Goal: Check status: Check status

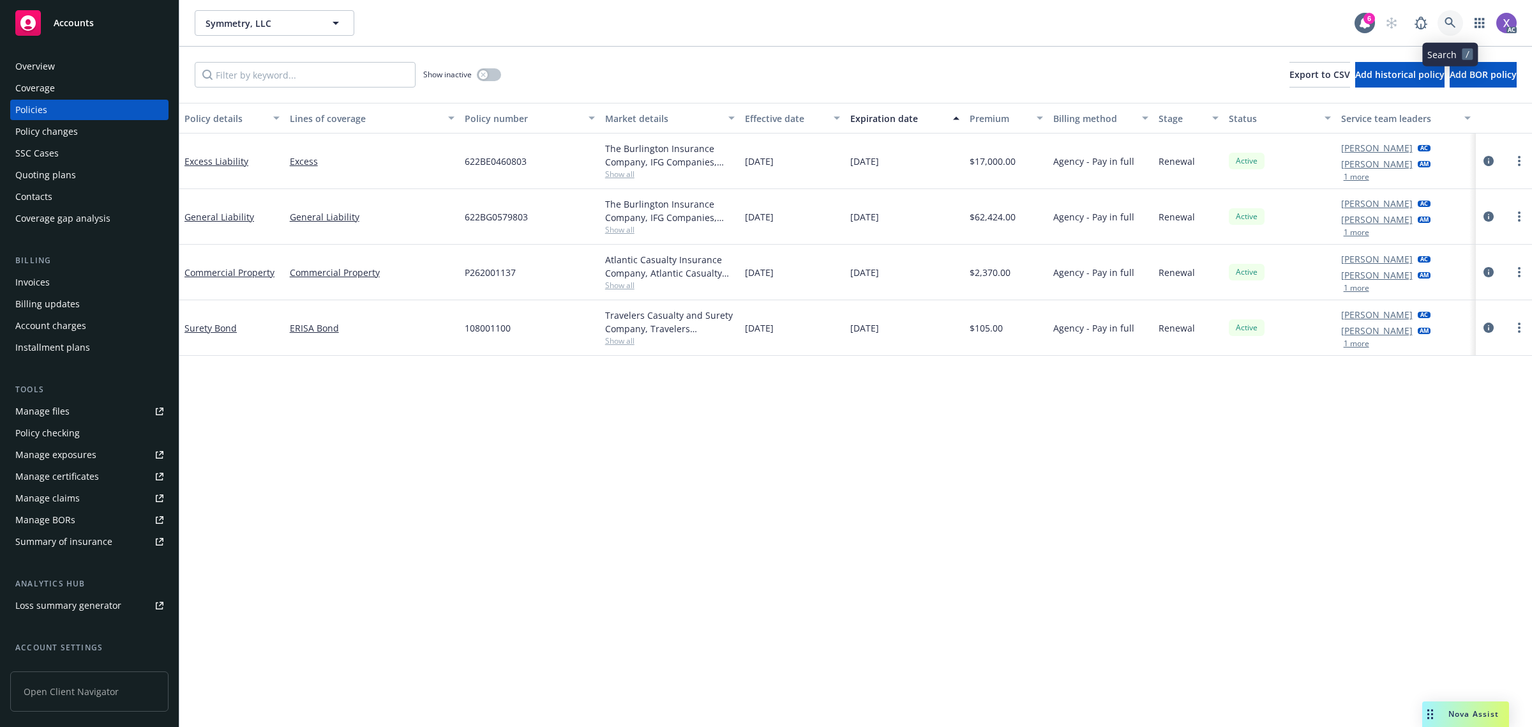
click at [1446, 23] on icon at bounding box center [1450, 22] width 11 height 11
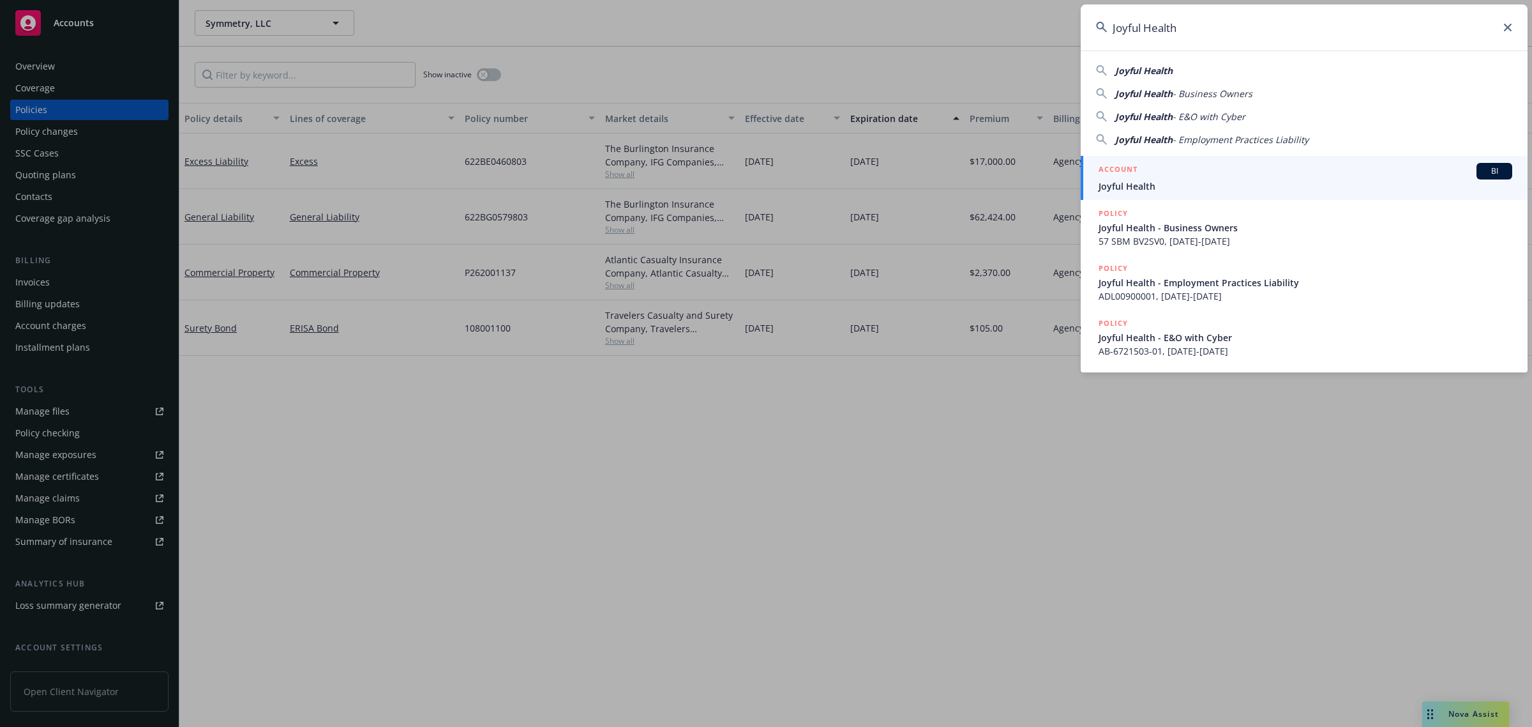
type input "Joyful Health"
click at [1154, 192] on span "Joyful Health" at bounding box center [1306, 185] width 414 height 13
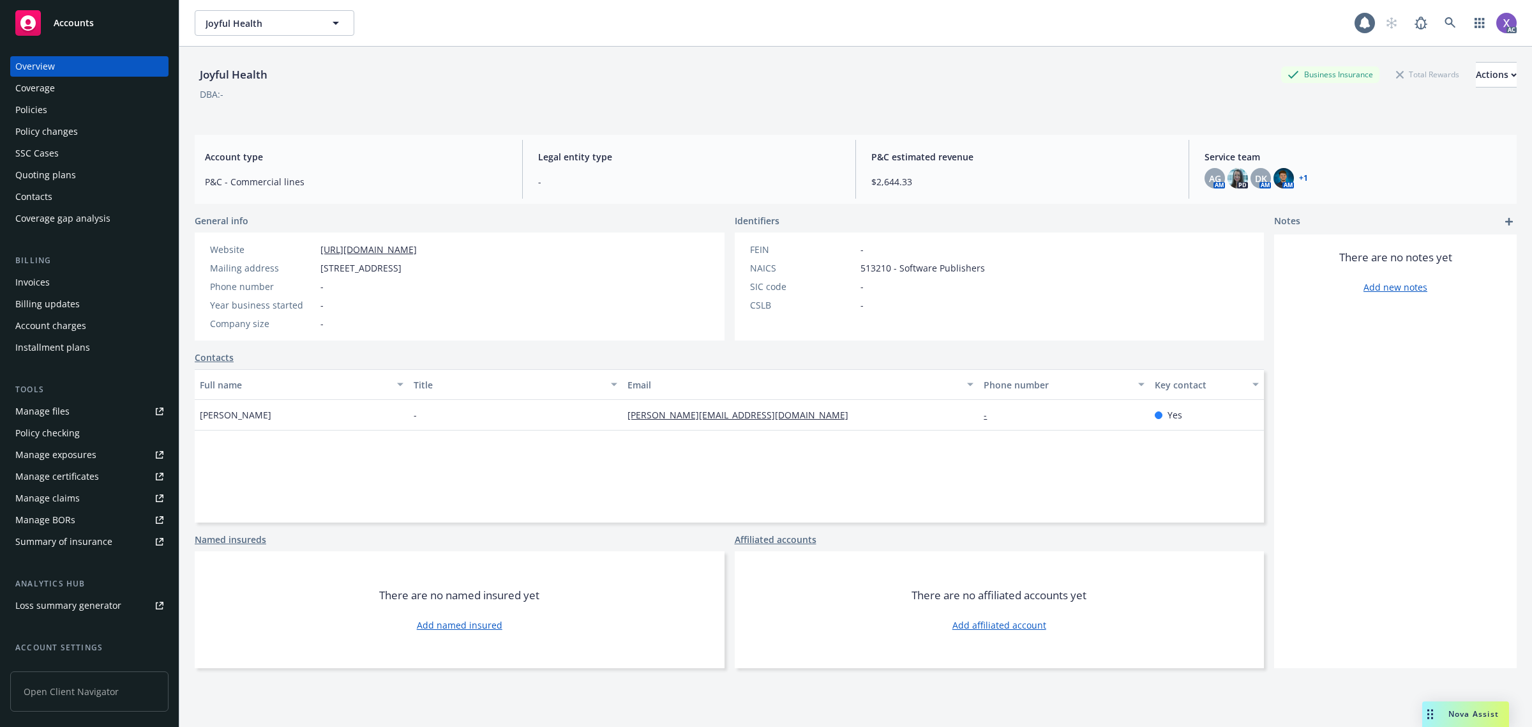
click at [42, 286] on div "Invoices" at bounding box center [32, 282] width 34 height 20
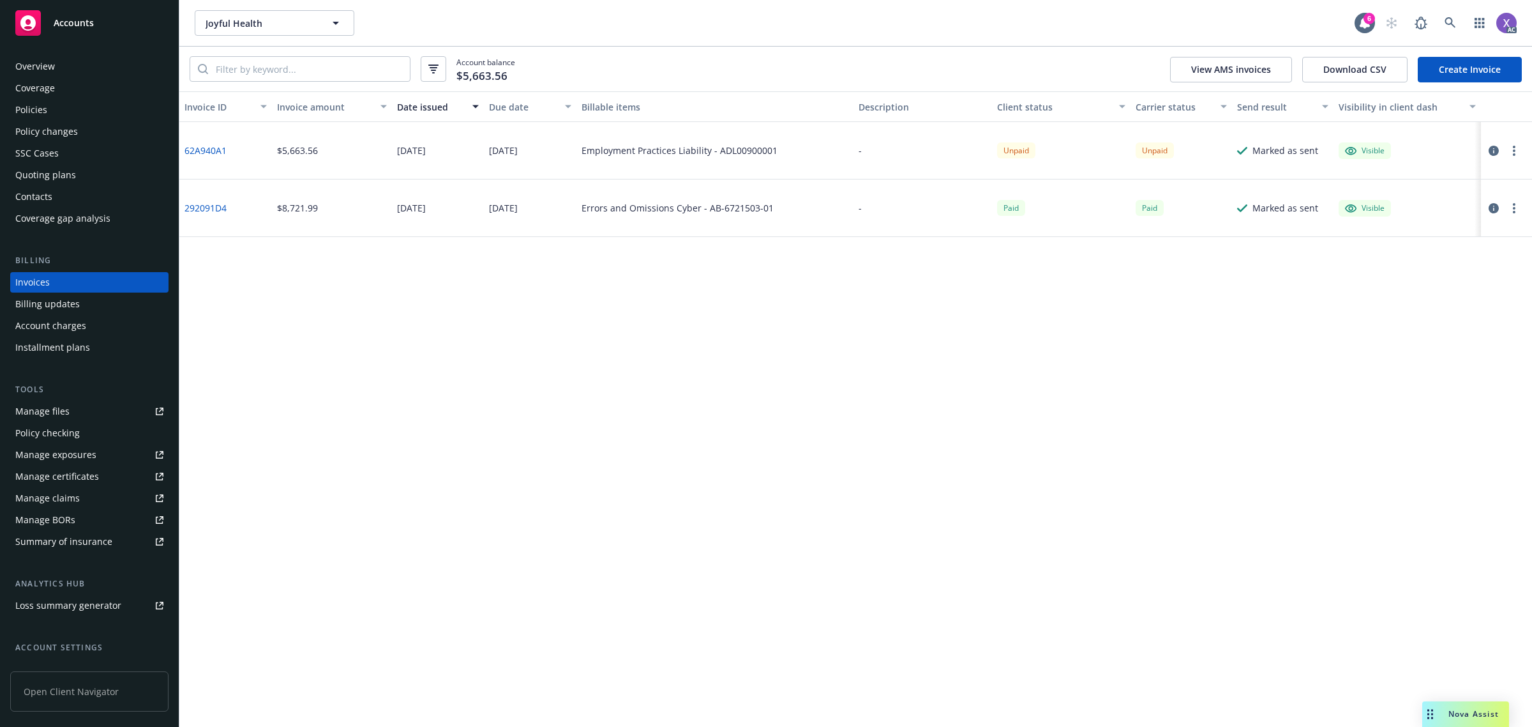
click at [27, 112] on div "Policies" at bounding box center [31, 110] width 32 height 20
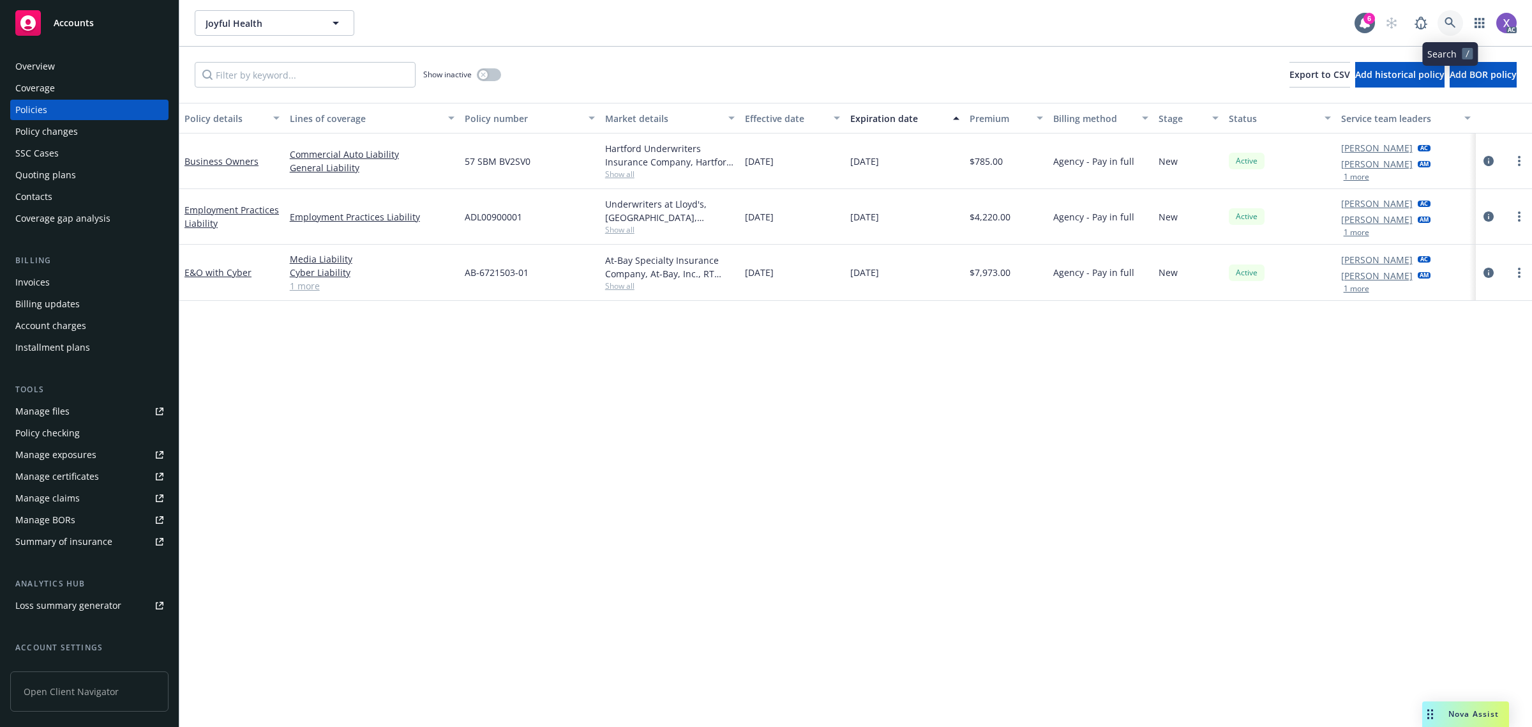
click at [1448, 23] on icon at bounding box center [1450, 22] width 11 height 11
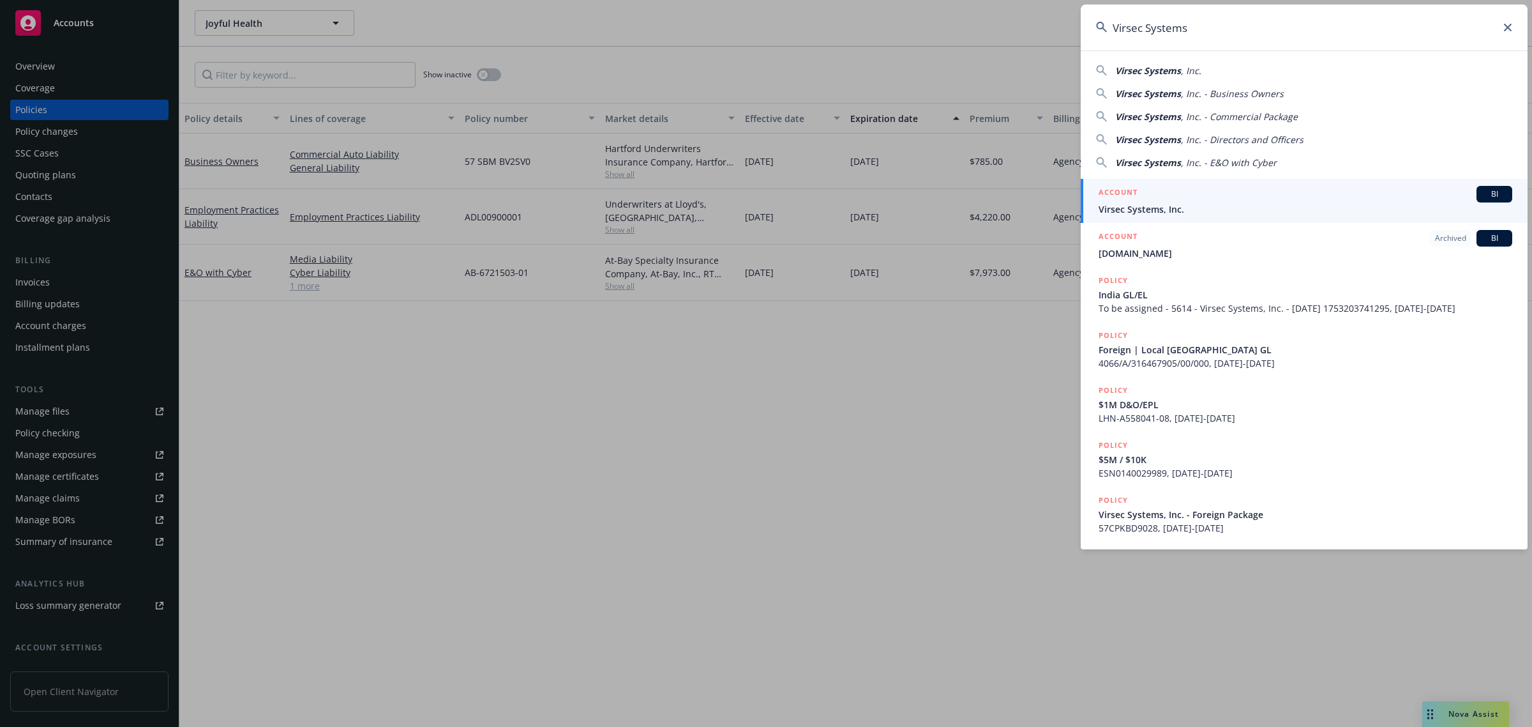
type input "Virsec Systems"
click at [1135, 209] on span "Virsec Systems, Inc." at bounding box center [1306, 208] width 414 height 13
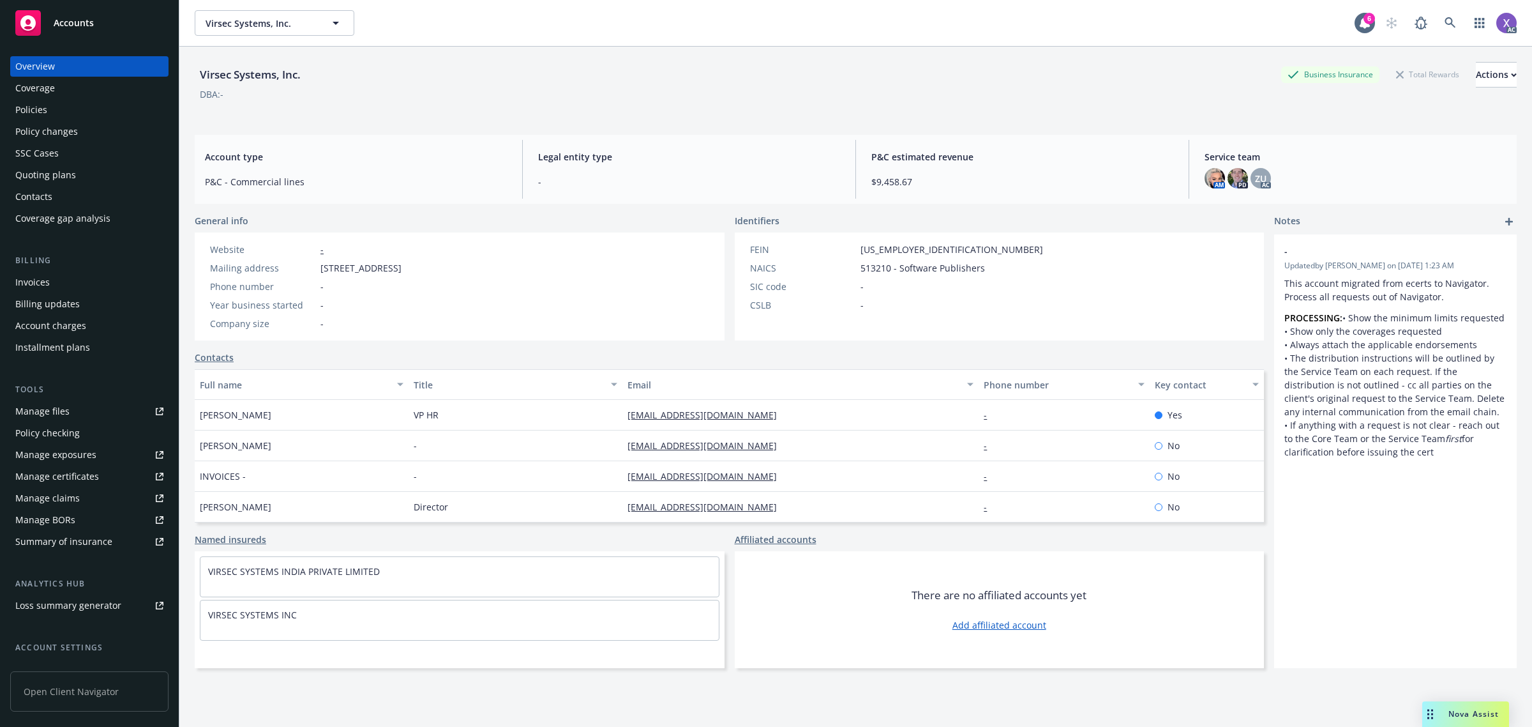
click at [36, 279] on div "Invoices" at bounding box center [32, 282] width 34 height 20
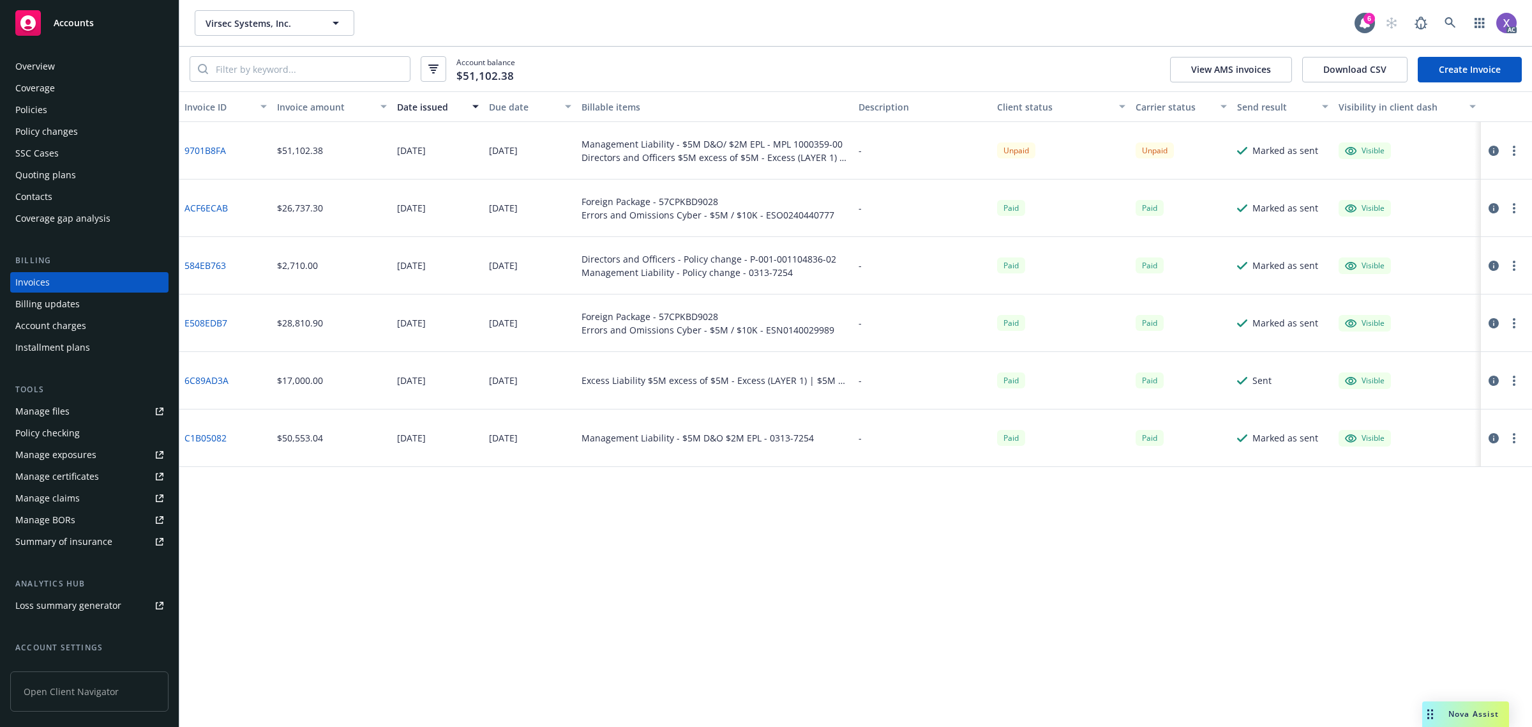
click at [29, 107] on div "Policies" at bounding box center [31, 110] width 32 height 20
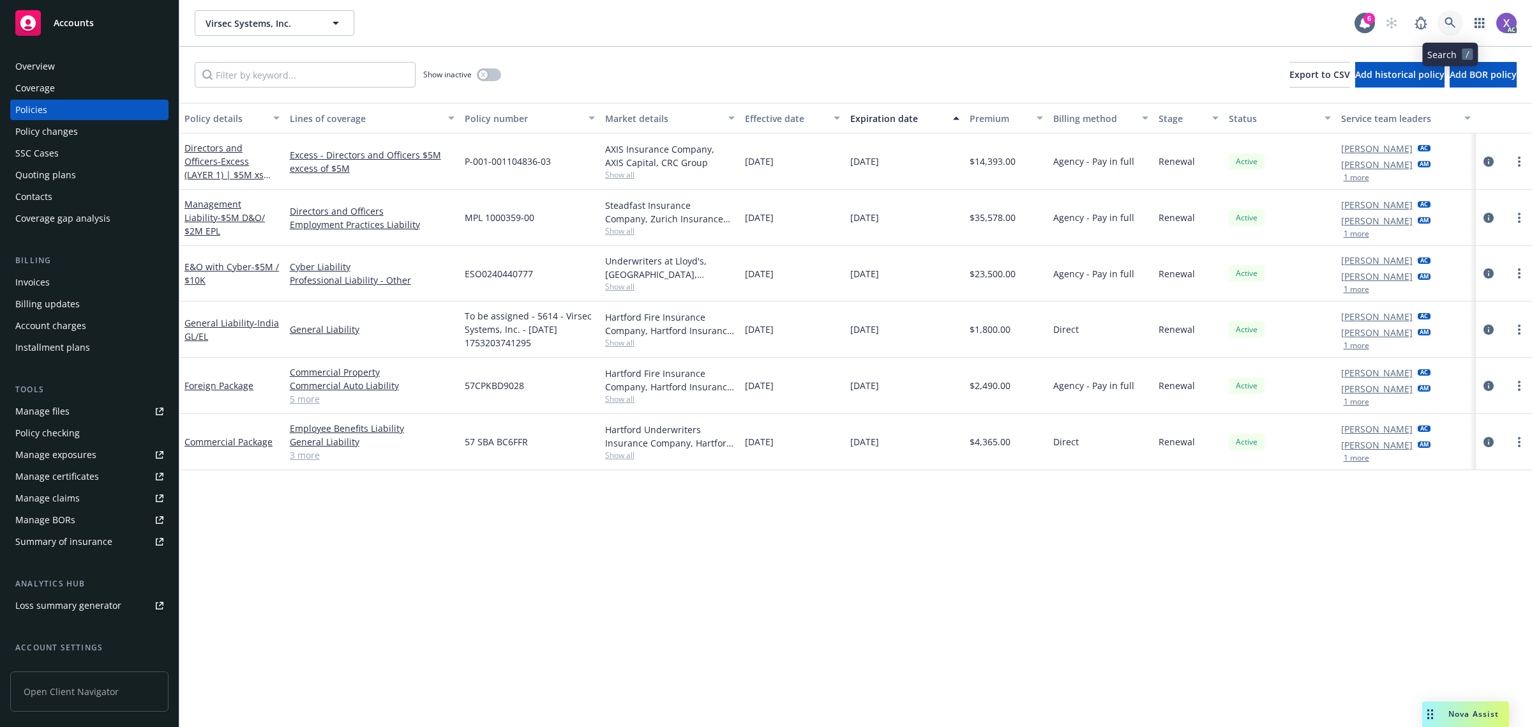
click at [1451, 27] on icon at bounding box center [1450, 22] width 11 height 11
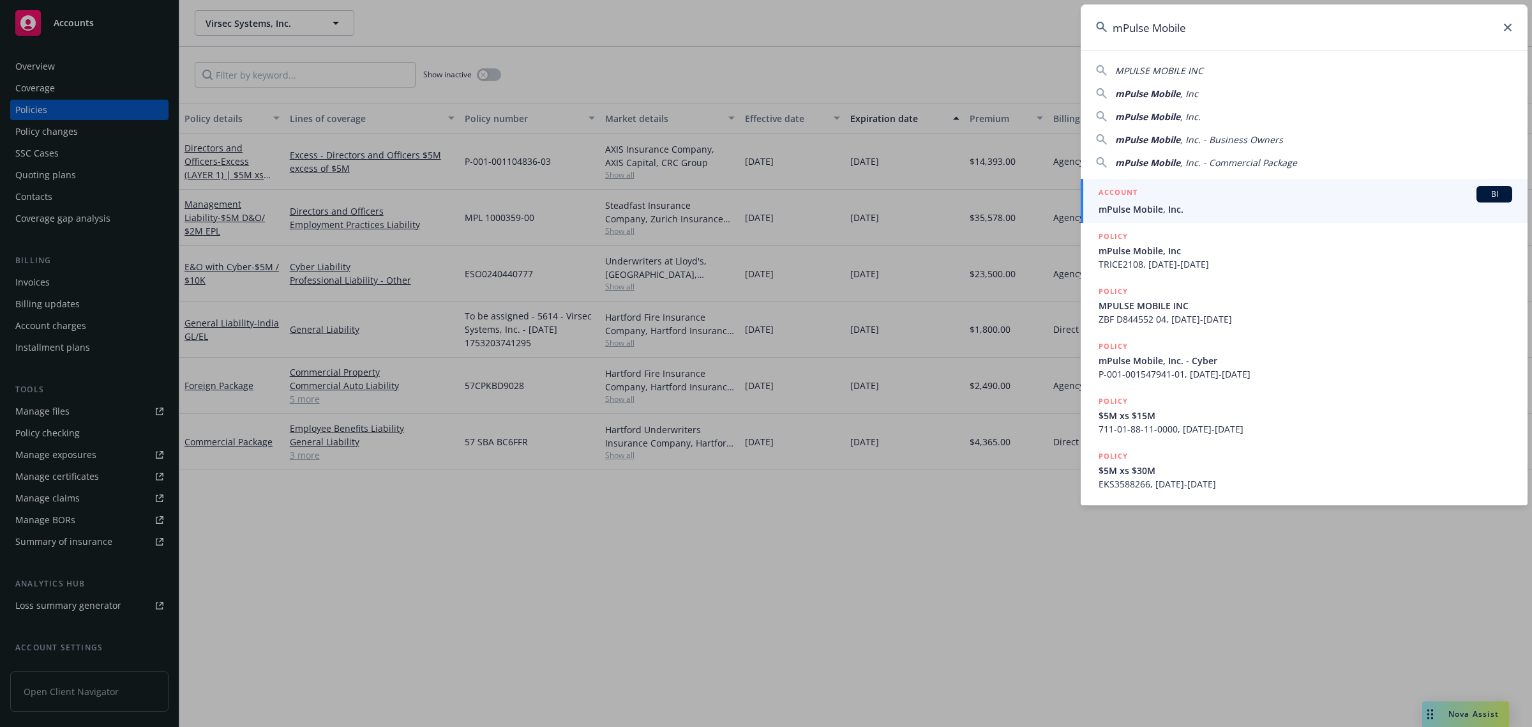
type input "mPulse Mobile"
click at [1172, 209] on span "mPulse Mobile, Inc." at bounding box center [1306, 208] width 414 height 13
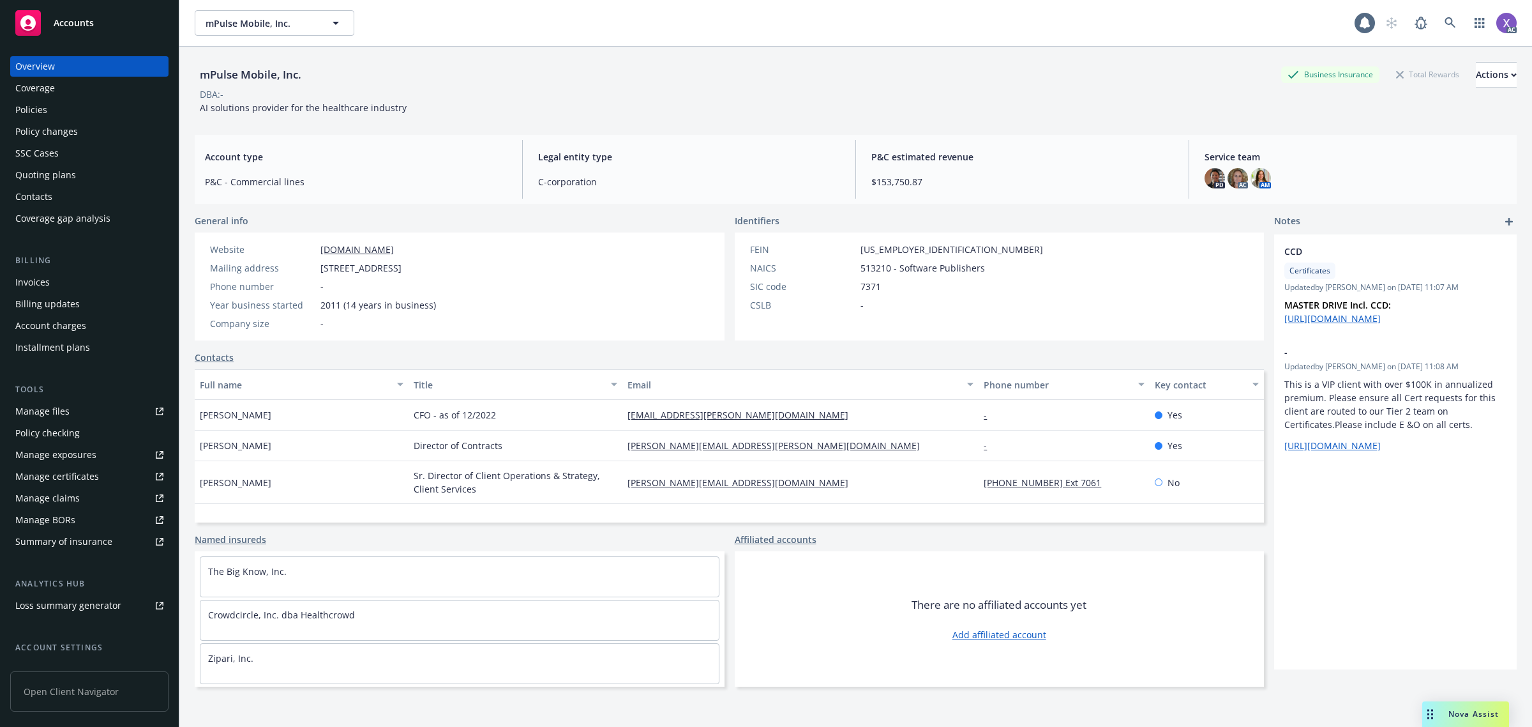
click at [42, 282] on div "Invoices" at bounding box center [32, 282] width 34 height 20
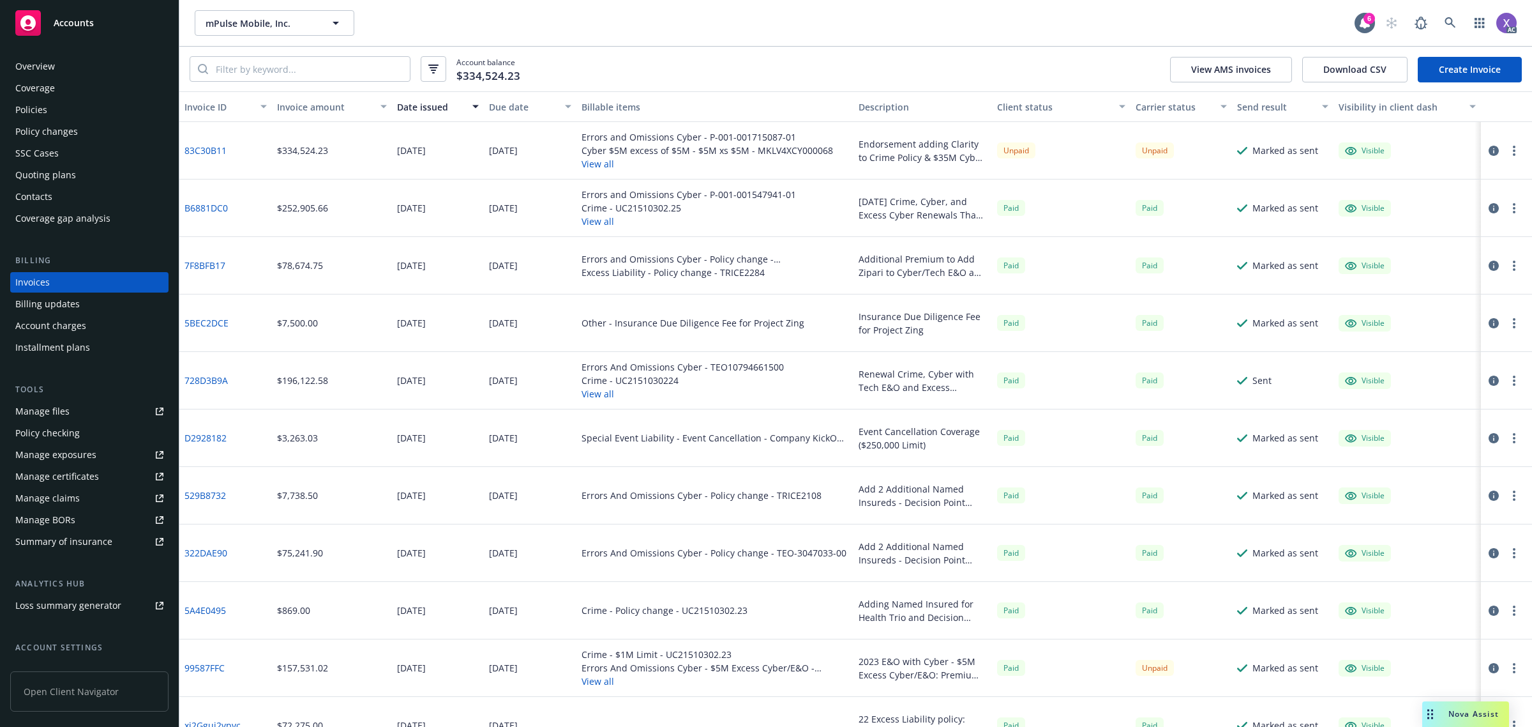
click at [197, 149] on link "83C30B11" at bounding box center [206, 150] width 42 height 13
click at [38, 109] on div "Policies" at bounding box center [31, 110] width 32 height 20
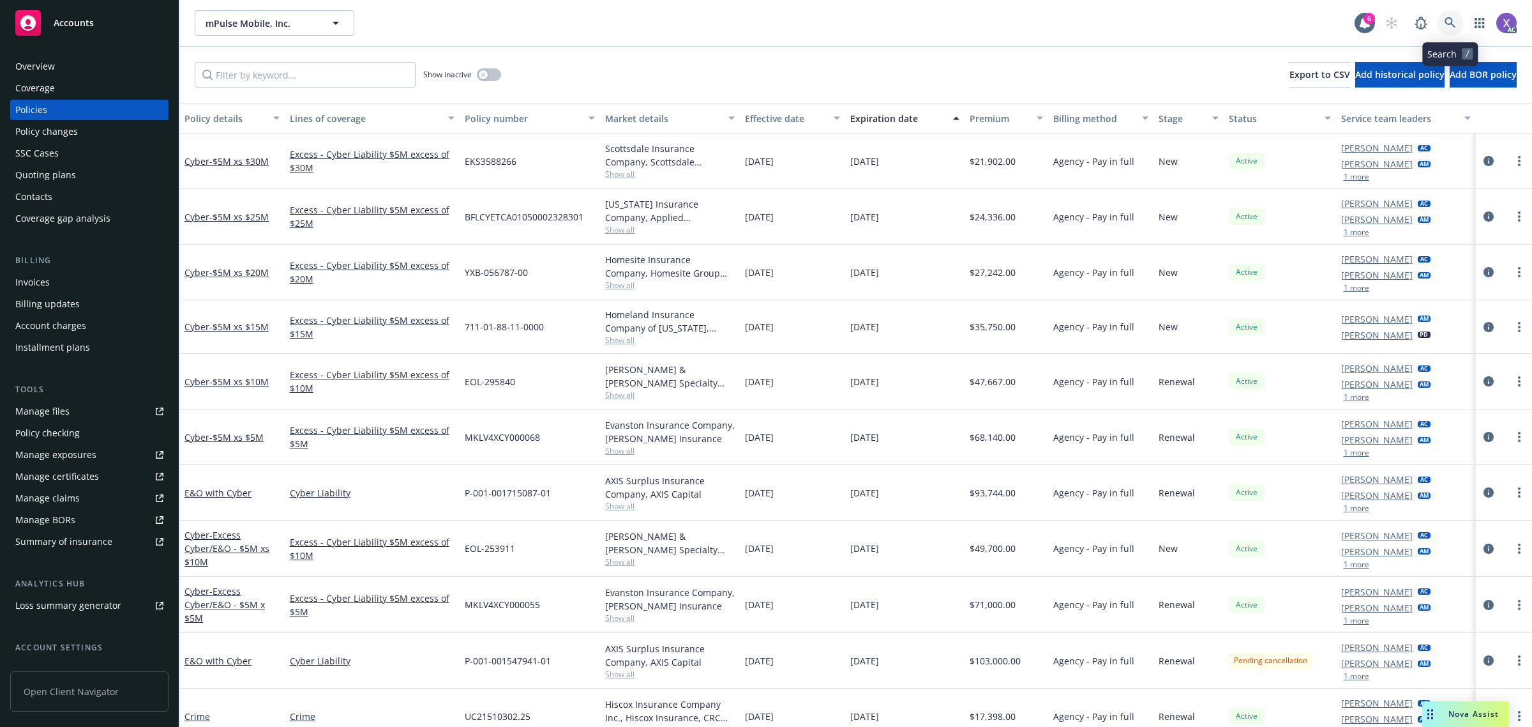
click at [1448, 24] on icon at bounding box center [1450, 22] width 11 height 11
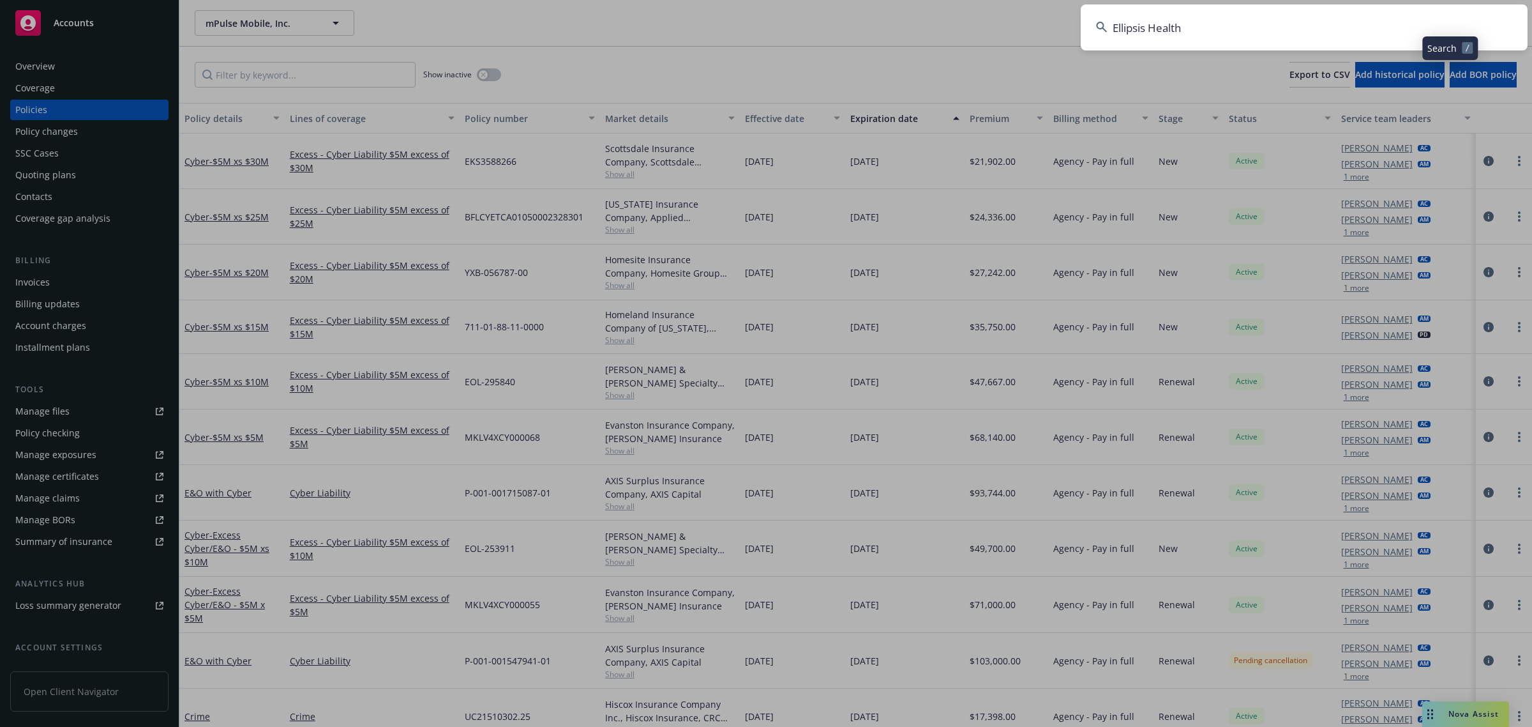
click at [1287, 33] on input "Ellipsis Health" at bounding box center [1304, 27] width 447 height 46
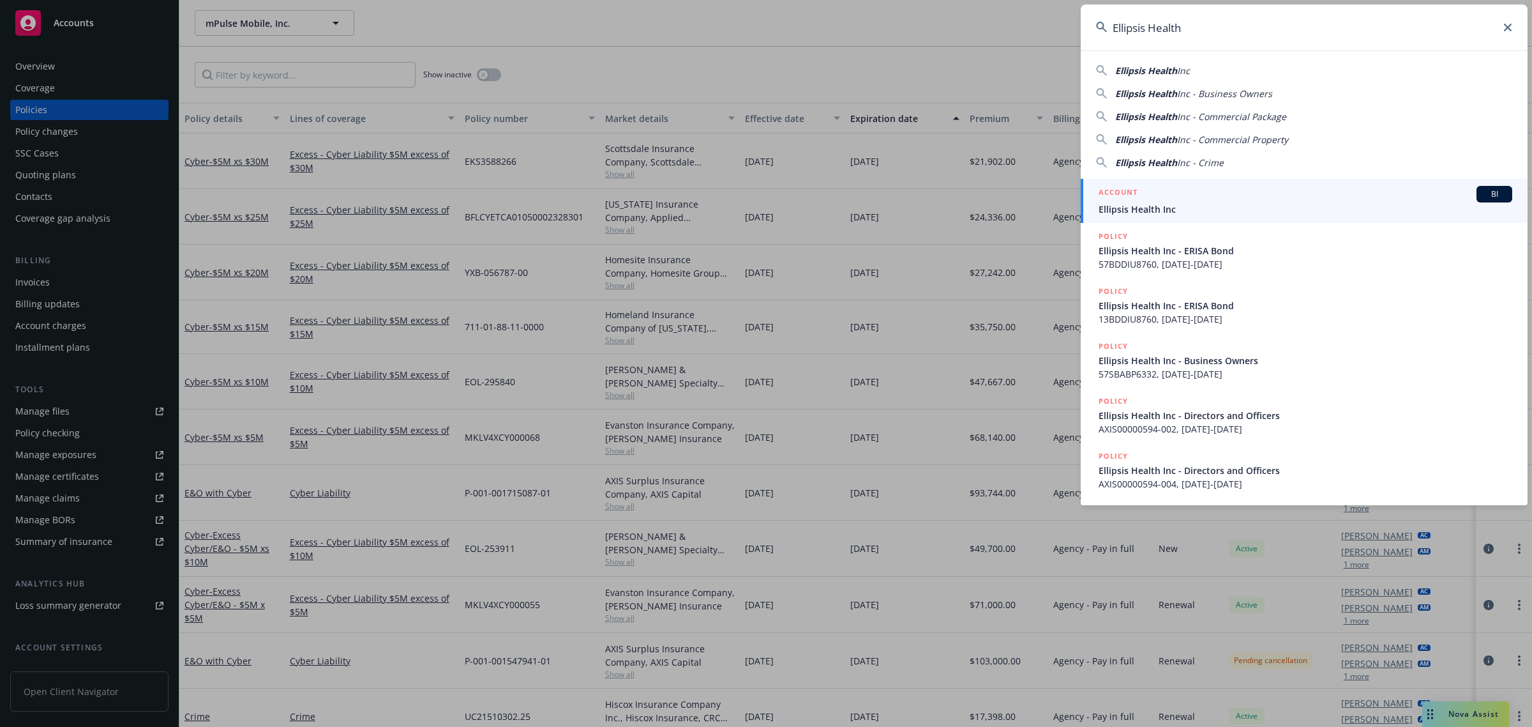
type input "Ellipsis Health"
drag, startPoint x: 1186, startPoint y: 213, endPoint x: 923, endPoint y: 240, distance: 265.1
click at [1186, 213] on span "Ellipsis Health Inc" at bounding box center [1306, 208] width 414 height 13
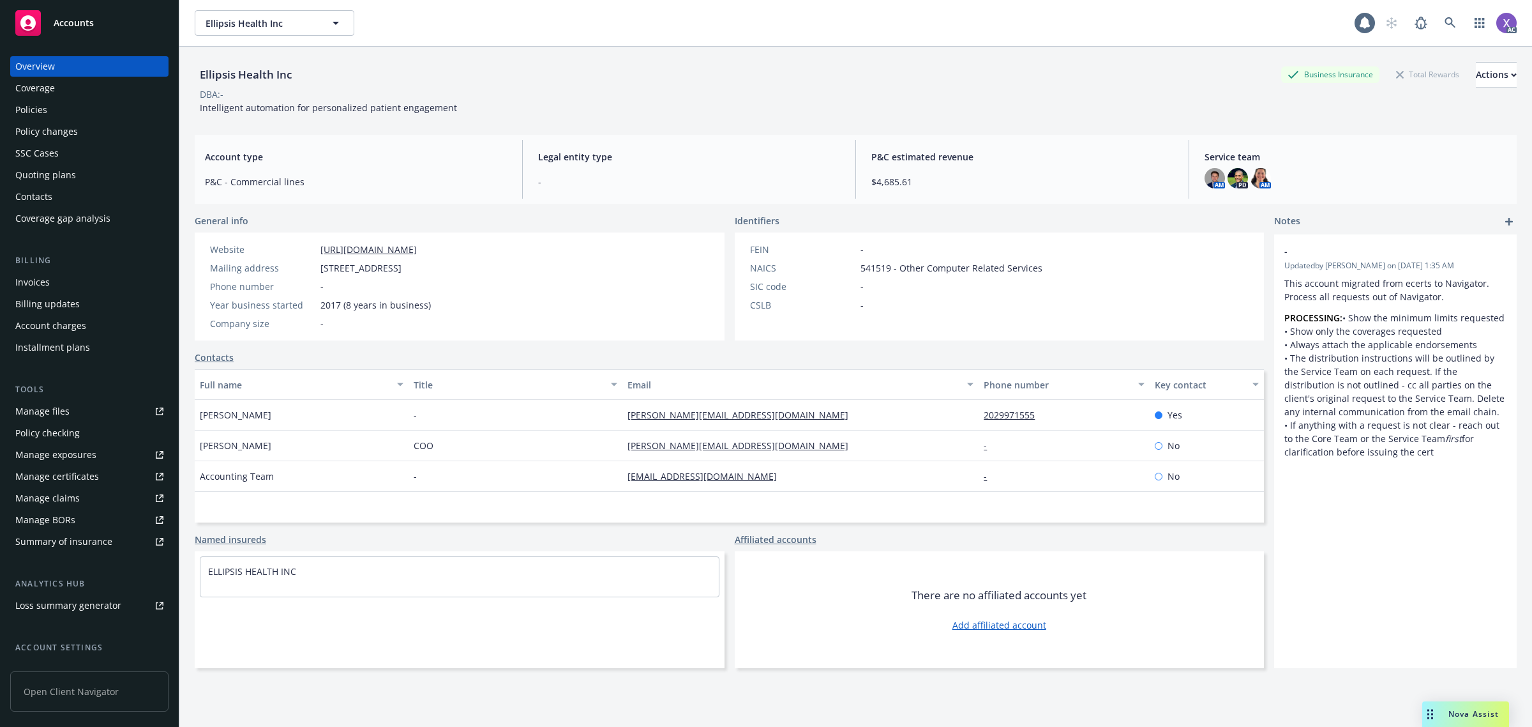
click at [46, 285] on div "Invoices" at bounding box center [32, 282] width 34 height 20
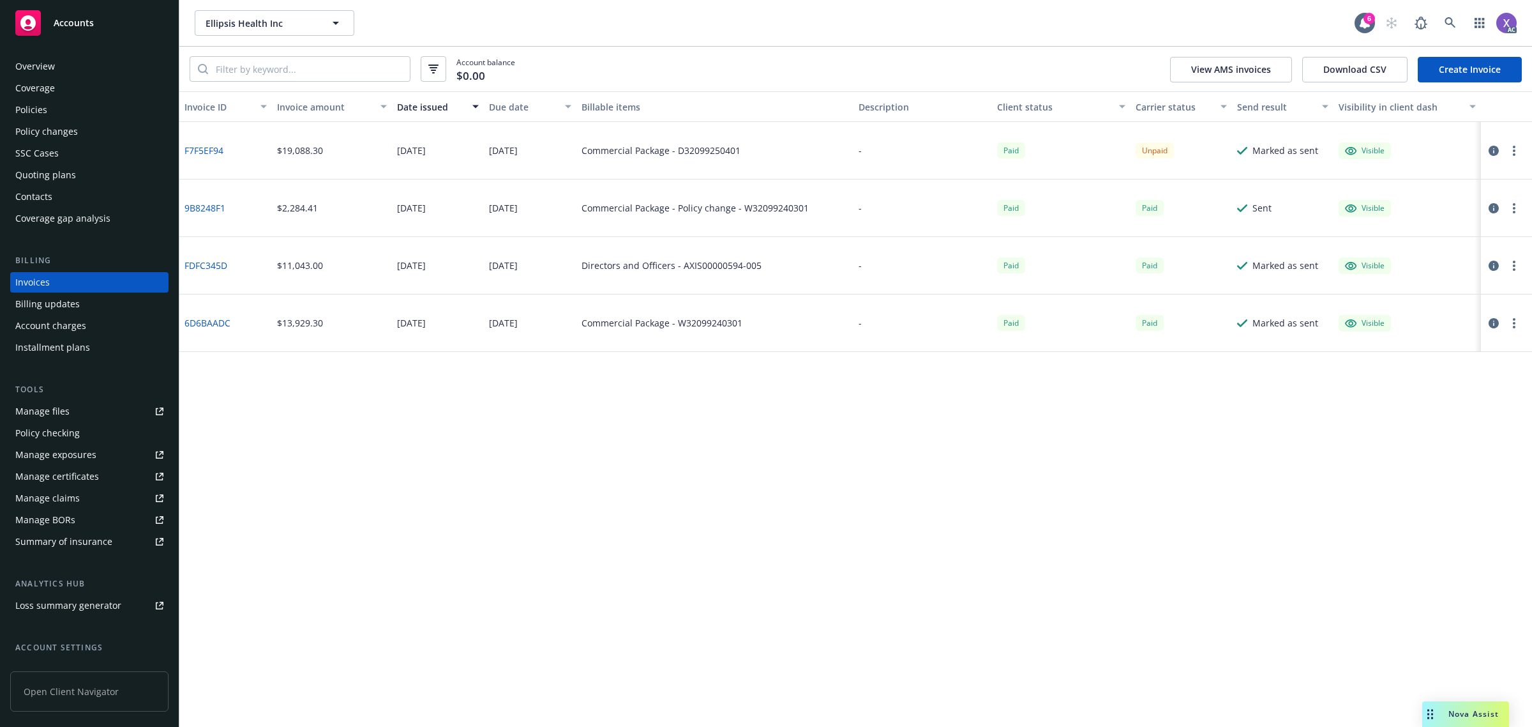
click at [183, 139] on div "F7F5EF94" at bounding box center [225, 150] width 93 height 57
click at [199, 144] on link "F7F5EF94" at bounding box center [204, 150] width 39 height 13
click at [1495, 150] on icon "button" at bounding box center [1494, 151] width 10 height 10
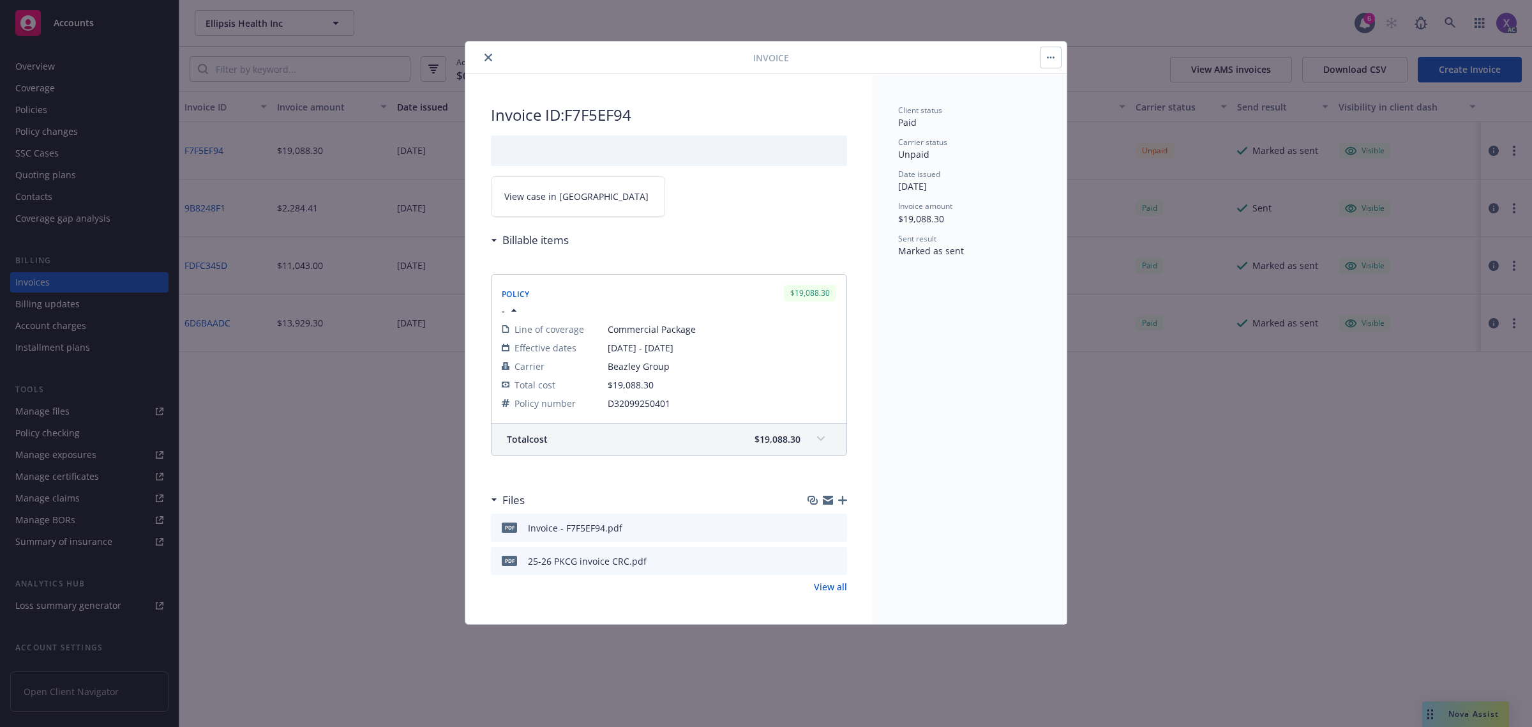
click at [563, 199] on span "View case in [GEOGRAPHIC_DATA]" at bounding box center [576, 196] width 144 height 13
click at [489, 52] on button "close" at bounding box center [488, 57] width 15 height 15
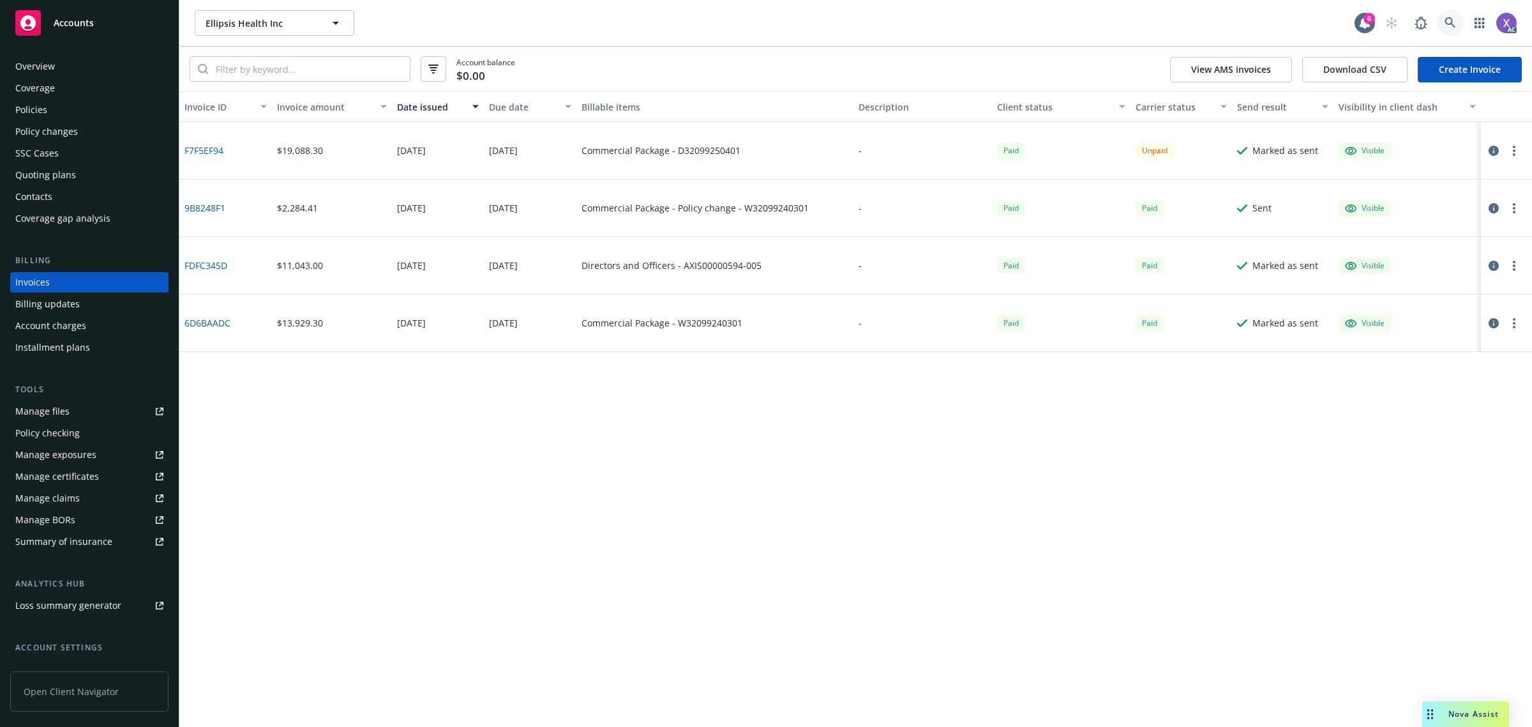
click at [1443, 23] on link at bounding box center [1451, 23] width 26 height 26
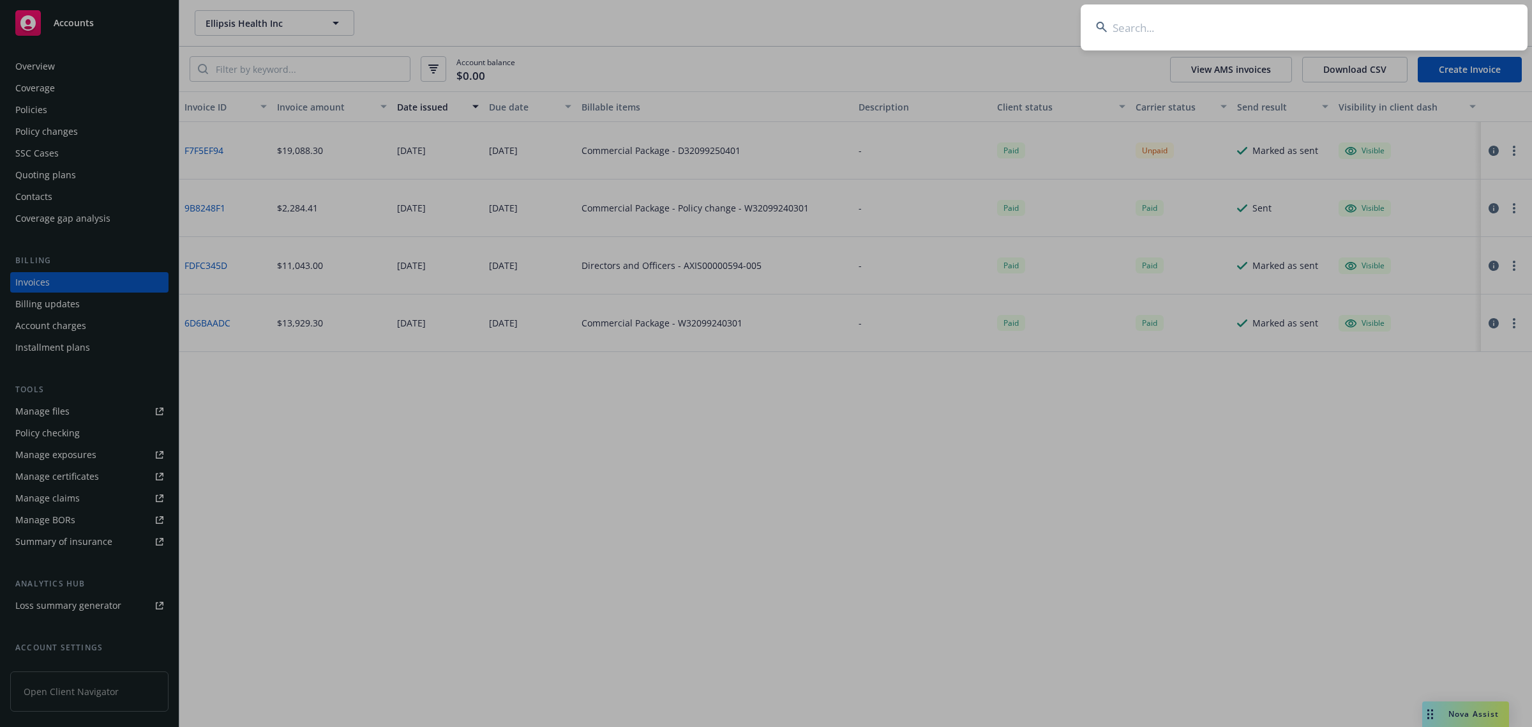
click at [1297, 36] on input at bounding box center [1304, 27] width 447 height 46
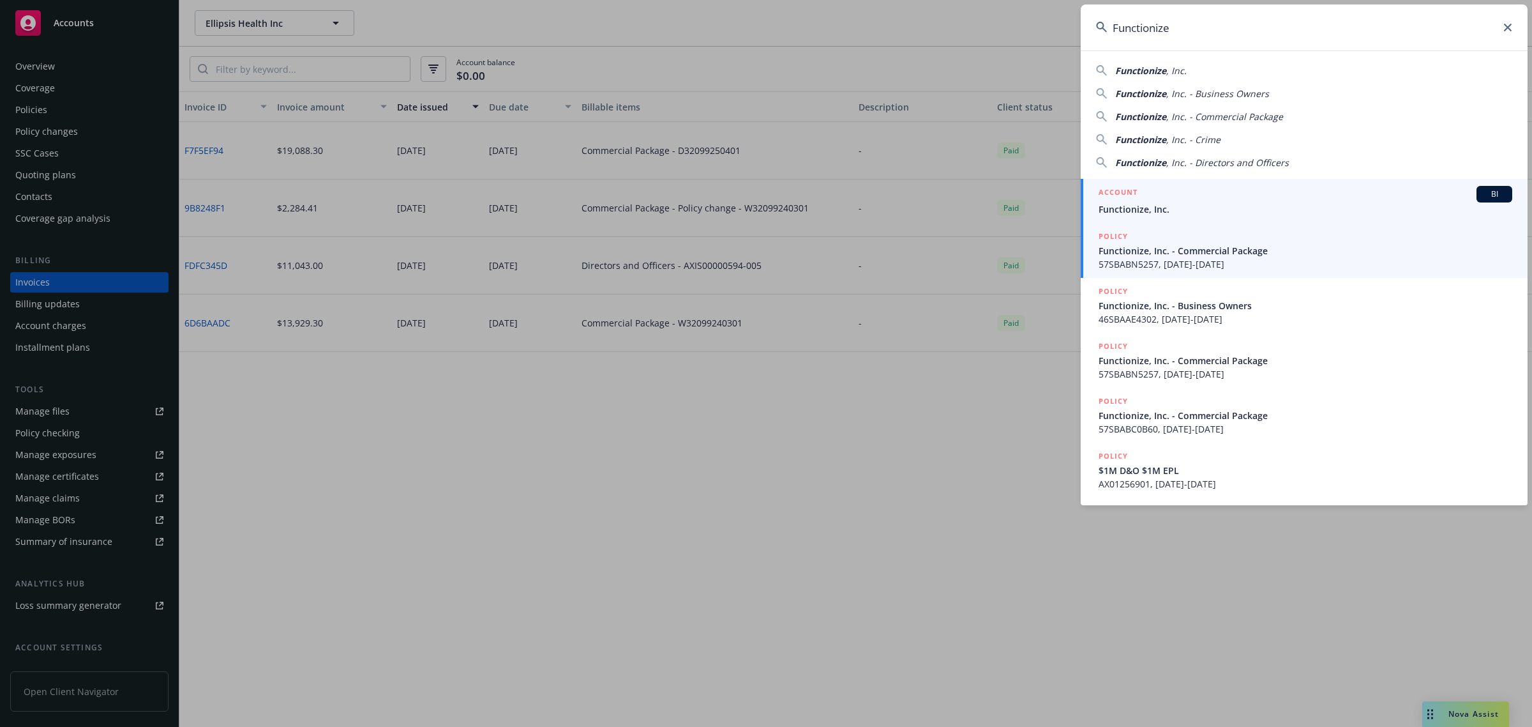
type input "Functionize"
drag, startPoint x: 1156, startPoint y: 199, endPoint x: 1144, endPoint y: 205, distance: 14.3
click at [1156, 199] on div "ACCOUNT BI" at bounding box center [1306, 194] width 414 height 17
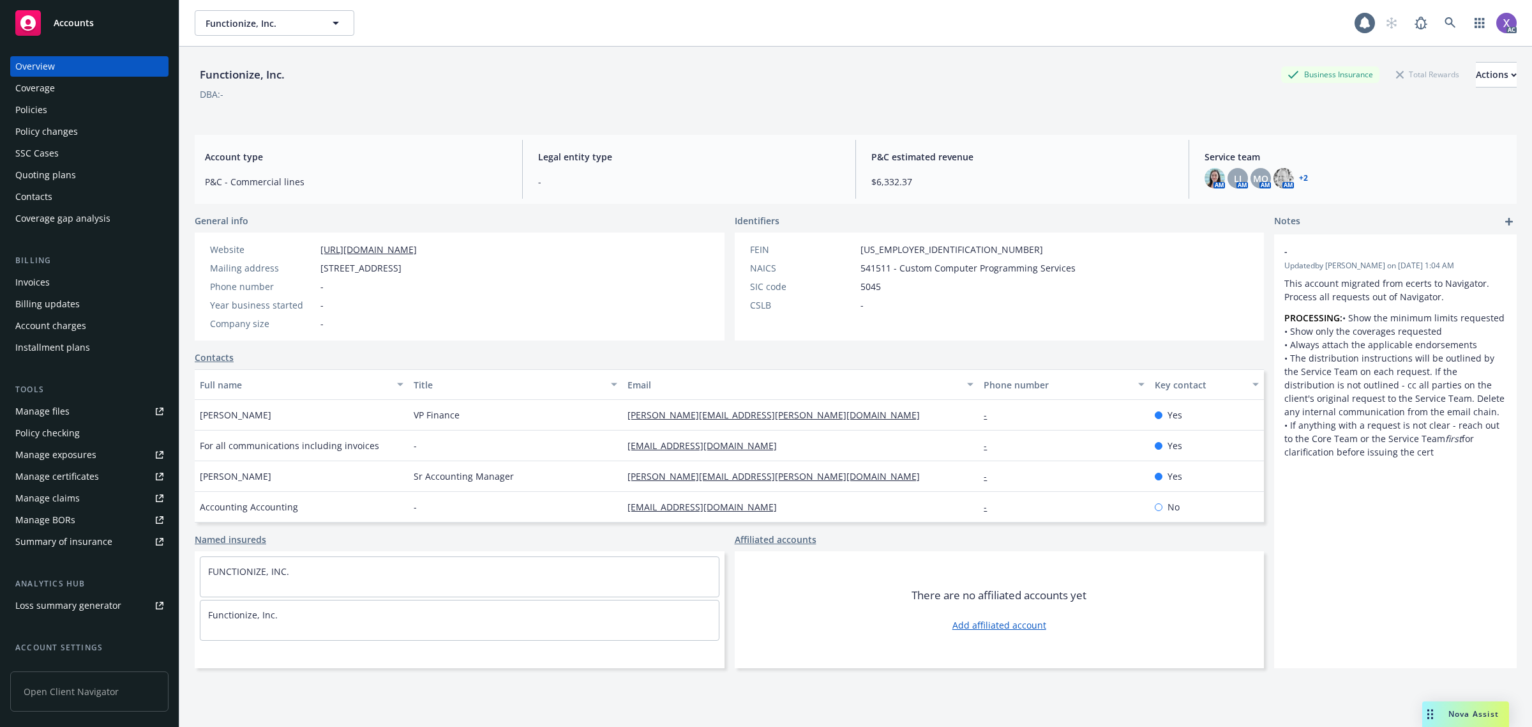
click at [29, 281] on div "Invoices" at bounding box center [32, 282] width 34 height 20
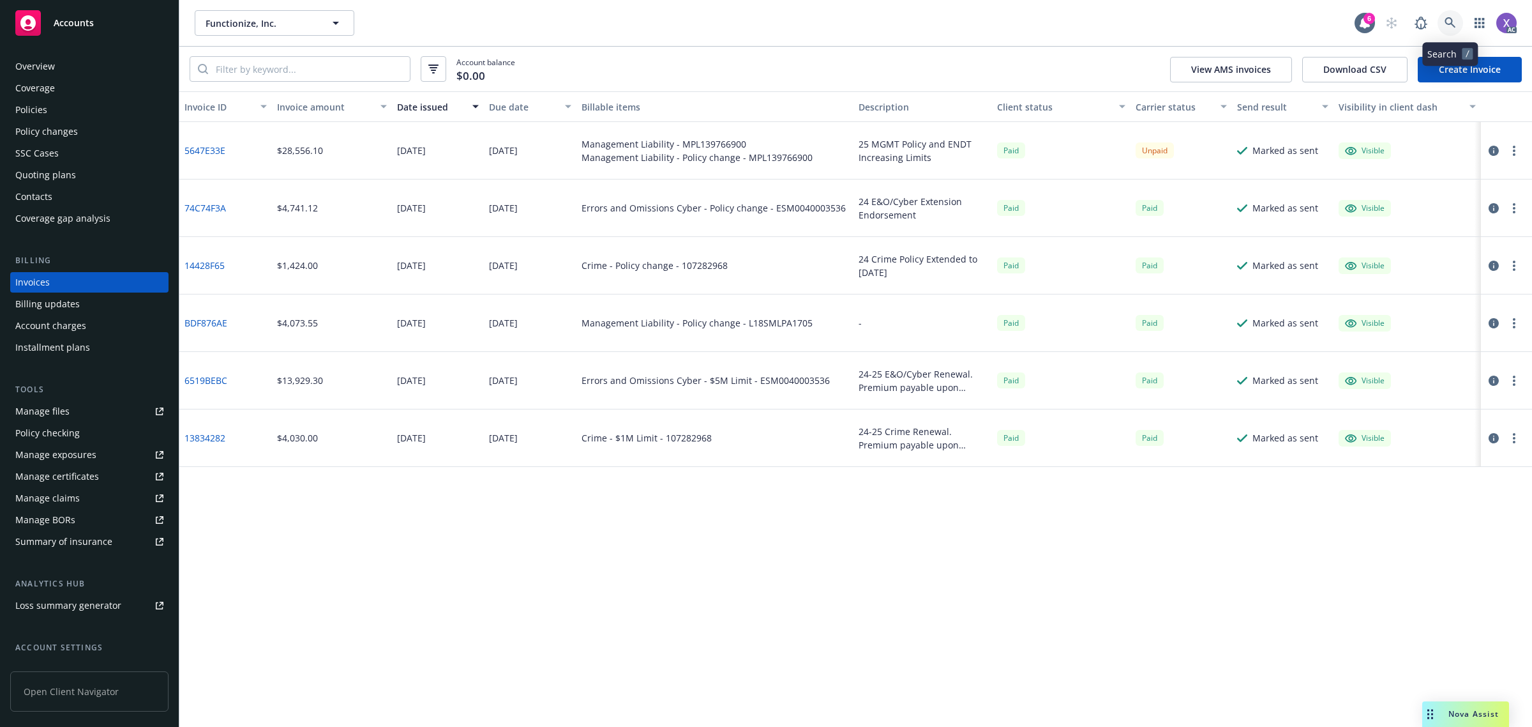
click at [1457, 26] on link at bounding box center [1451, 23] width 26 height 26
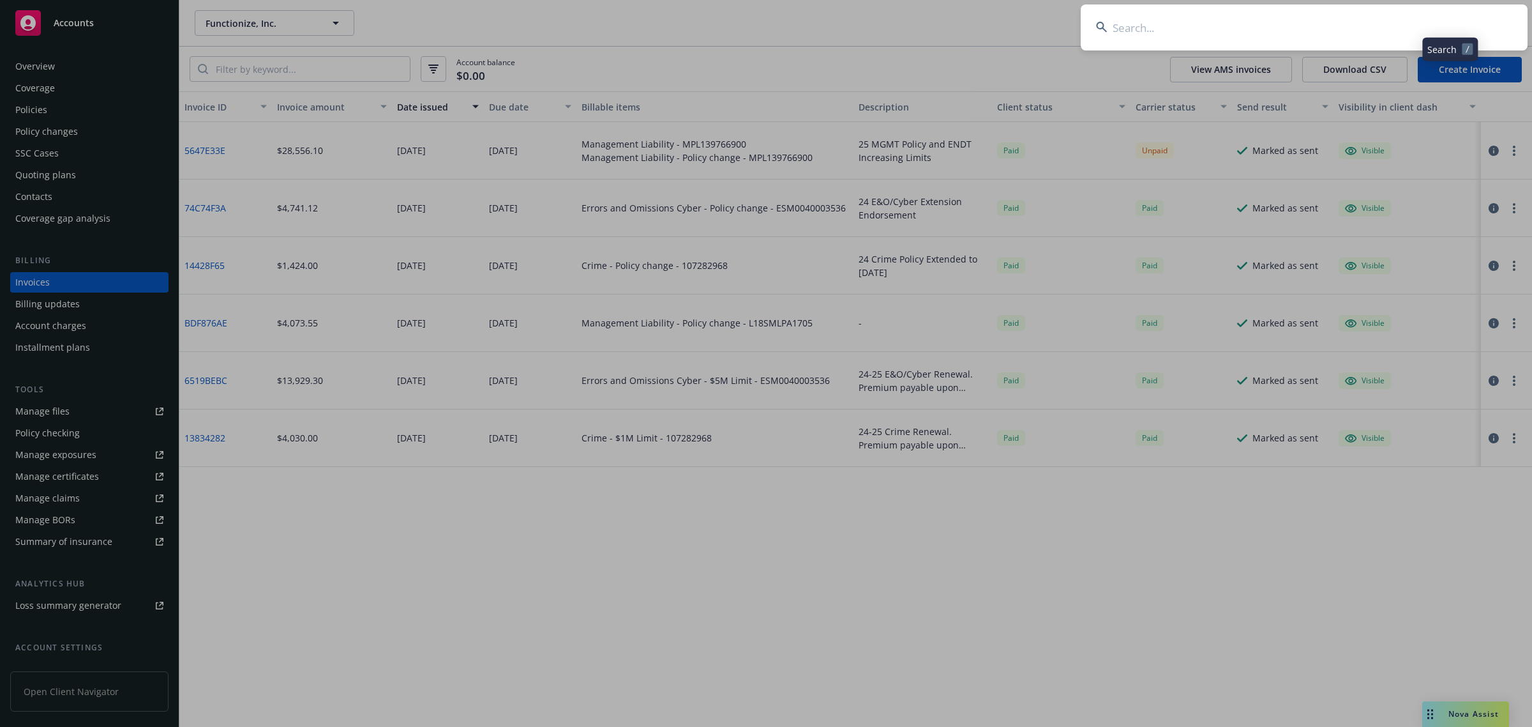
click at [1322, 33] on input at bounding box center [1304, 27] width 447 height 46
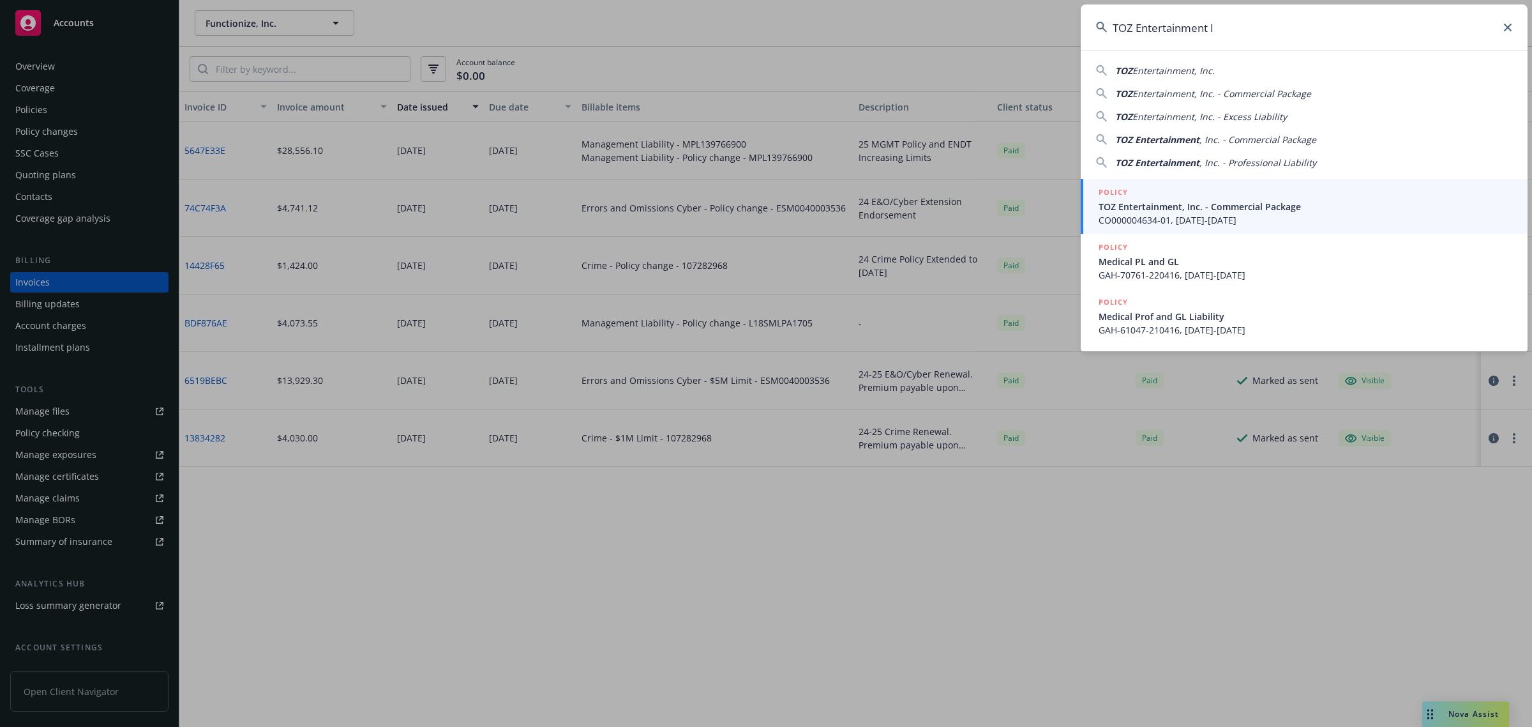
type input "TOZ Entertainment I"
click at [1204, 208] on span "TOZ Entertainment, Inc. - Commercial Package" at bounding box center [1306, 206] width 414 height 13
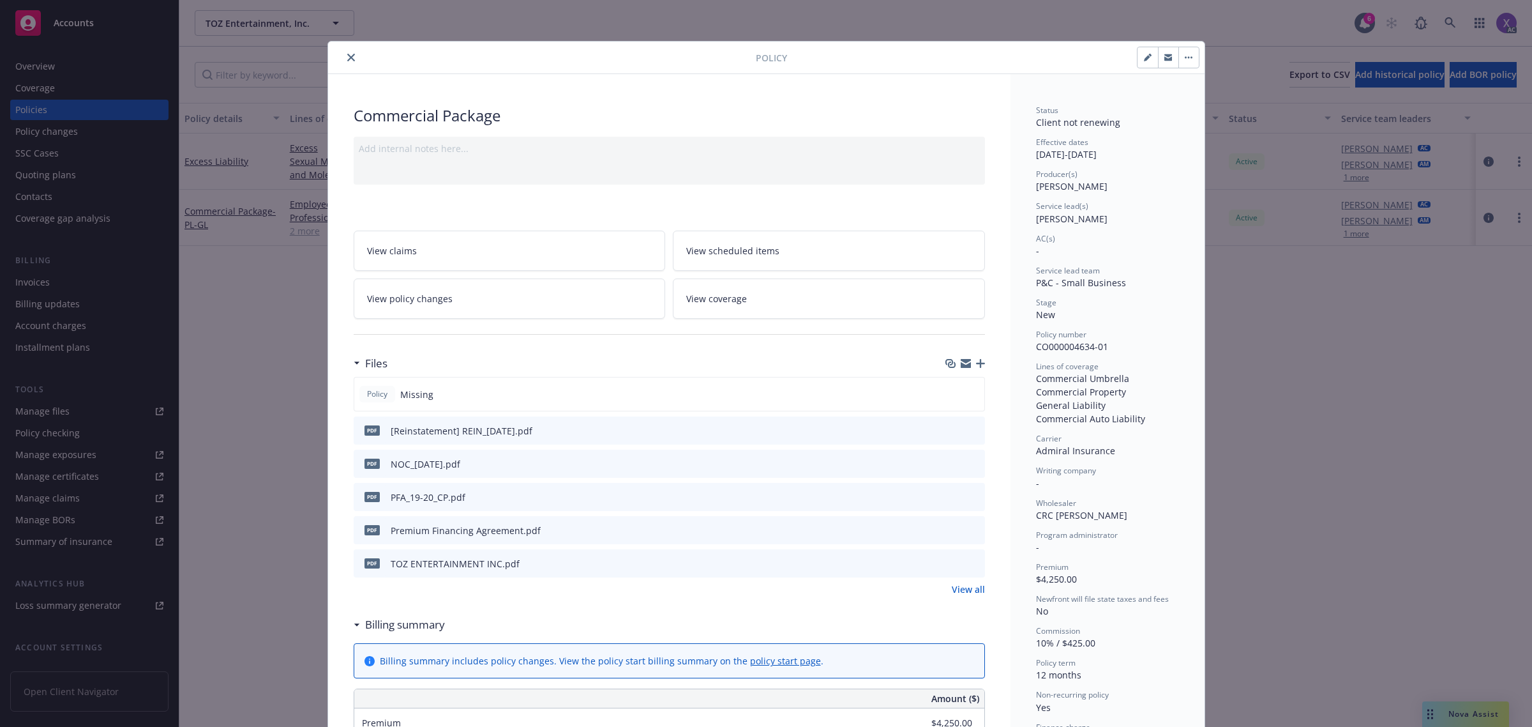
click at [347, 56] on icon "close" at bounding box center [351, 58] width 8 height 8
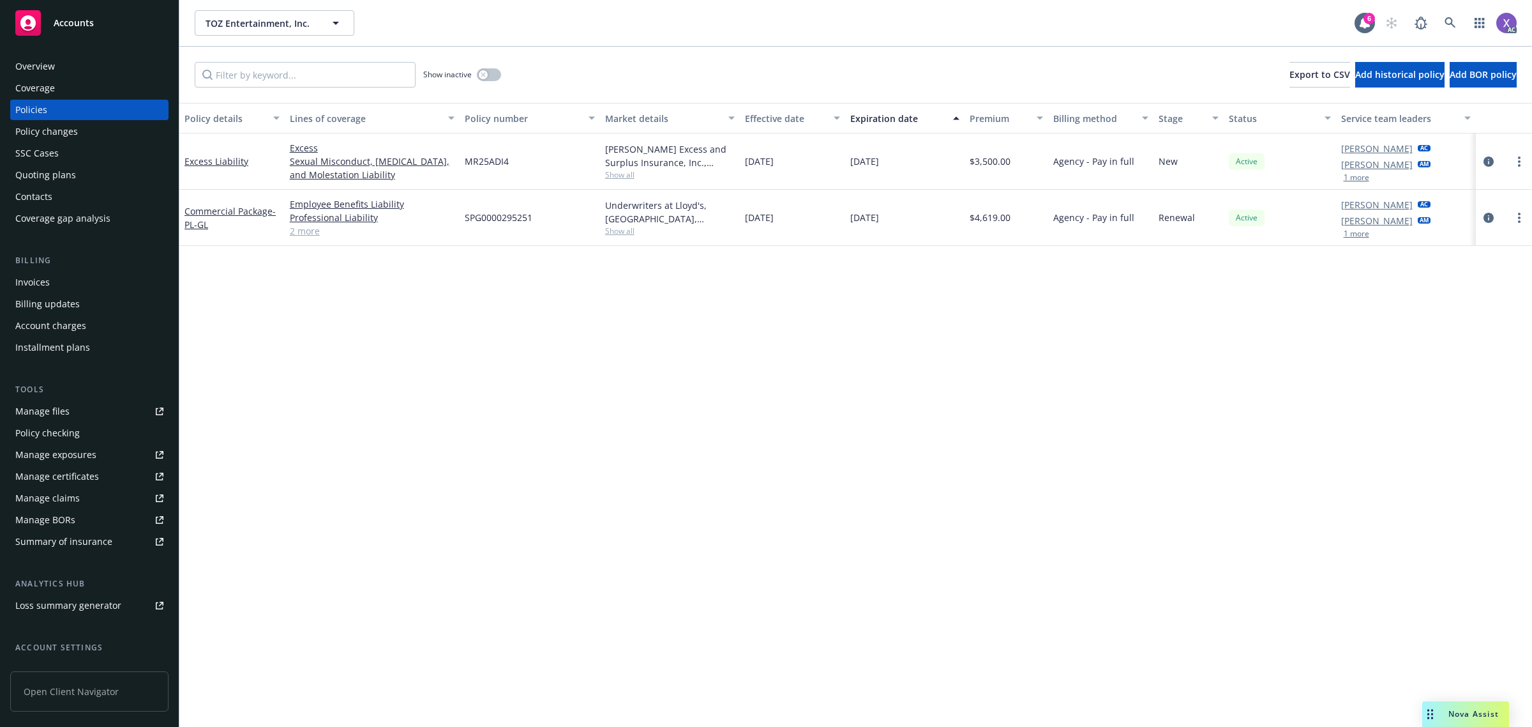
click at [49, 275] on div "Invoices" at bounding box center [89, 282] width 148 height 20
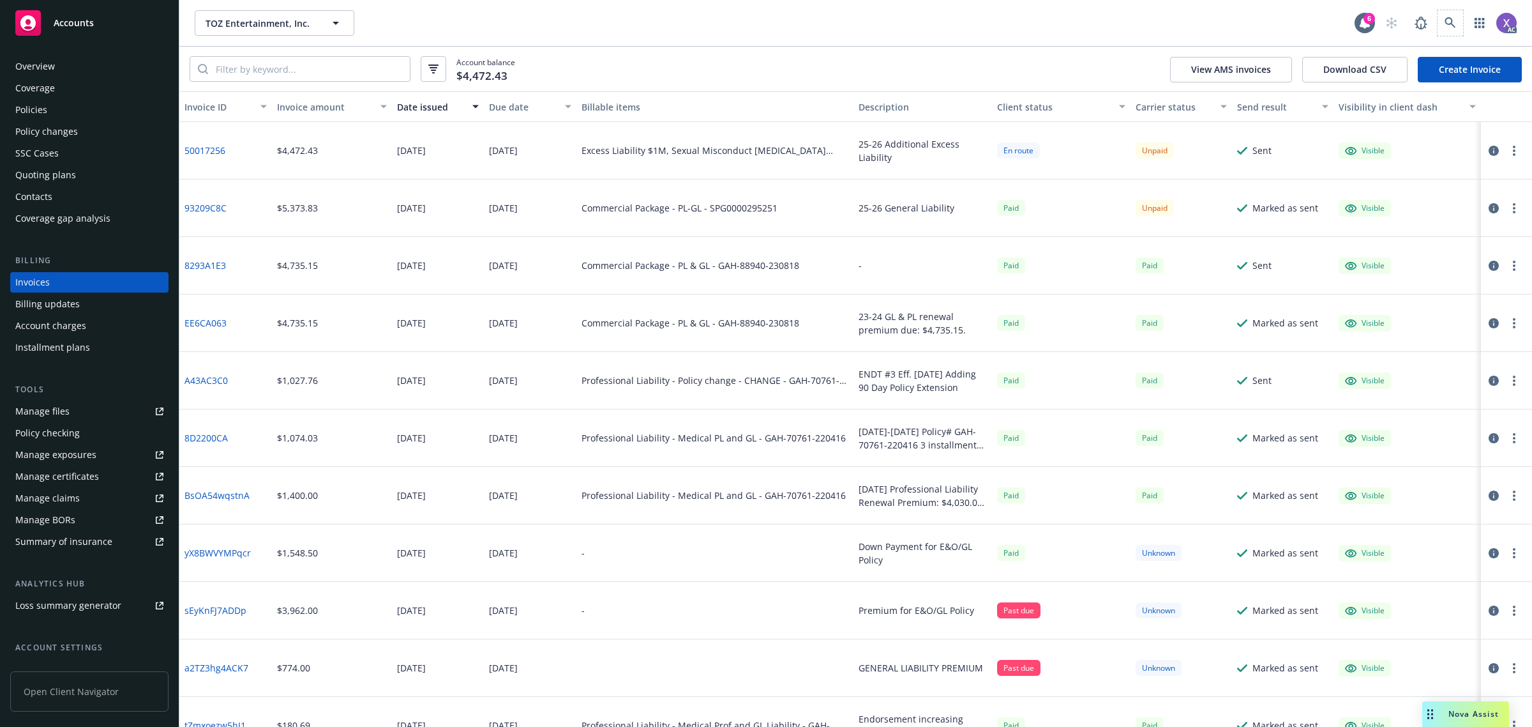
click at [1438, 19] on span at bounding box center [1451, 23] width 26 height 26
click at [1370, 26] on icon at bounding box center [1365, 23] width 13 height 13
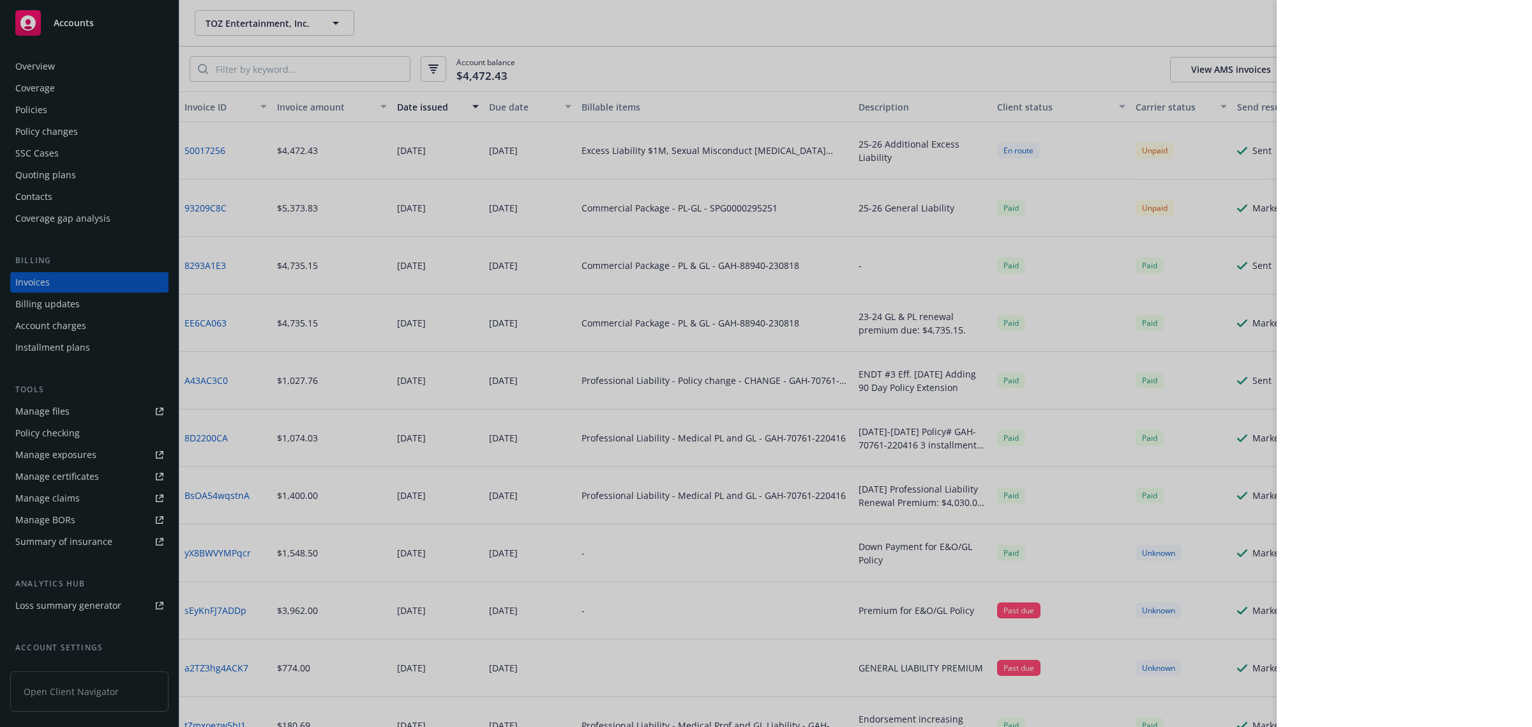
drag, startPoint x: 1156, startPoint y: 13, endPoint x: 1170, endPoint y: 24, distance: 17.8
click at [1156, 13] on div at bounding box center [766, 363] width 1532 height 727
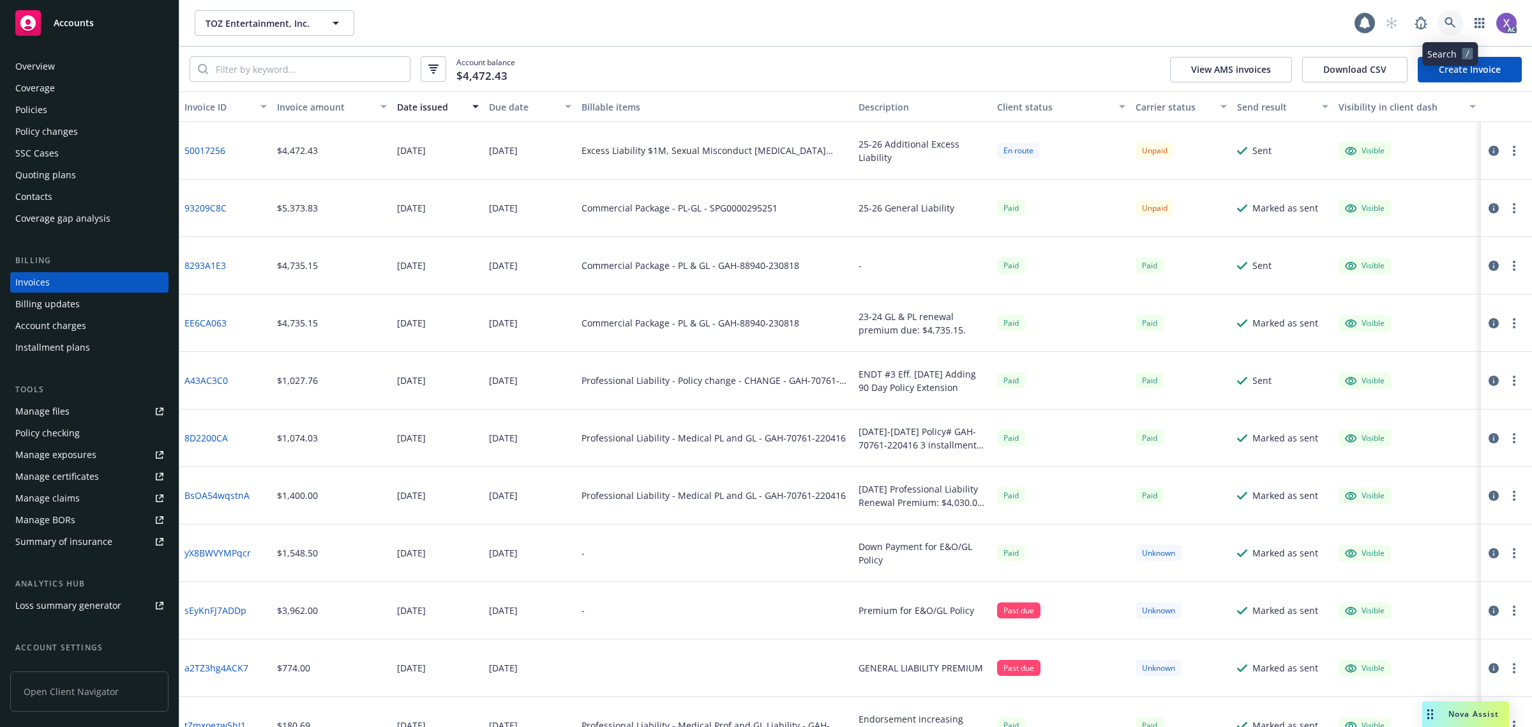
click at [1445, 20] on icon at bounding box center [1450, 22] width 11 height 11
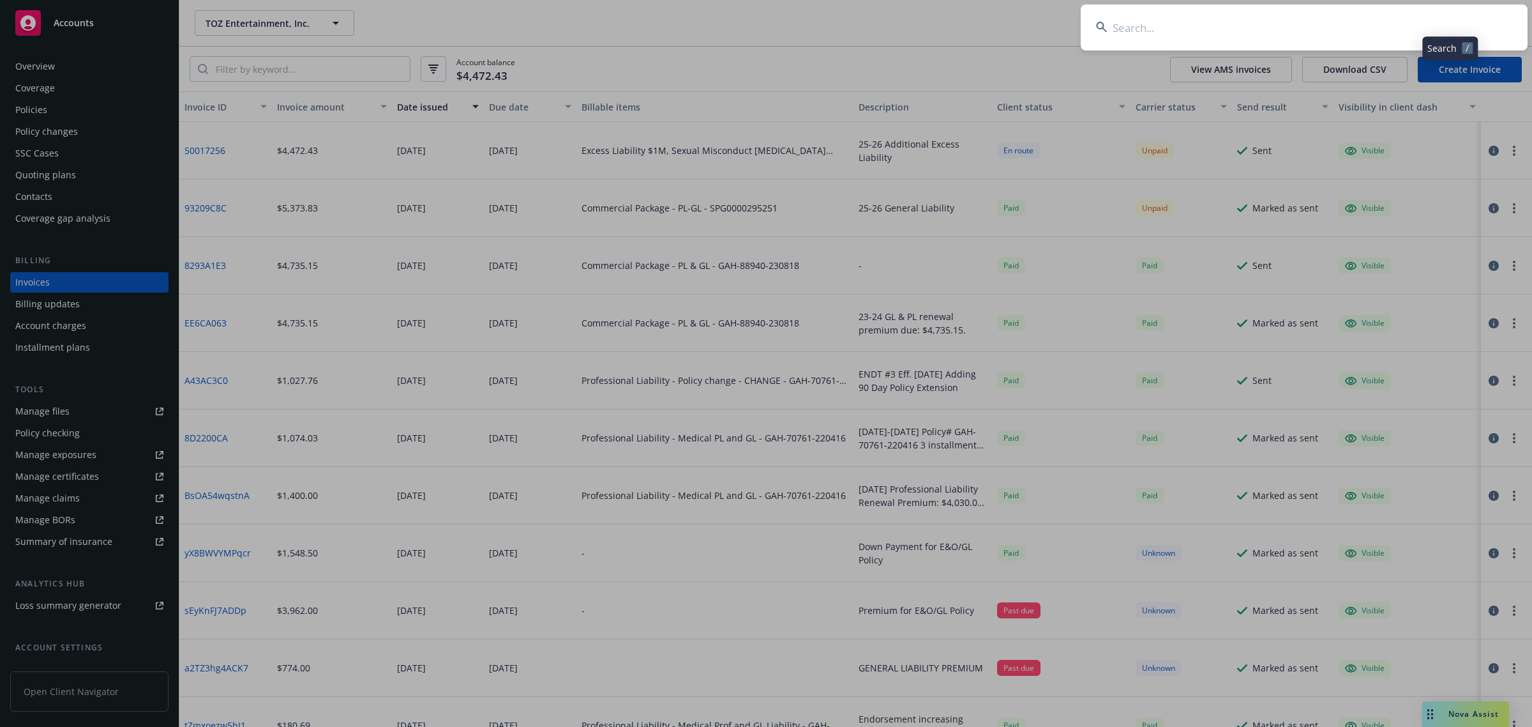
click at [1306, 21] on input at bounding box center [1304, 27] width 447 height 46
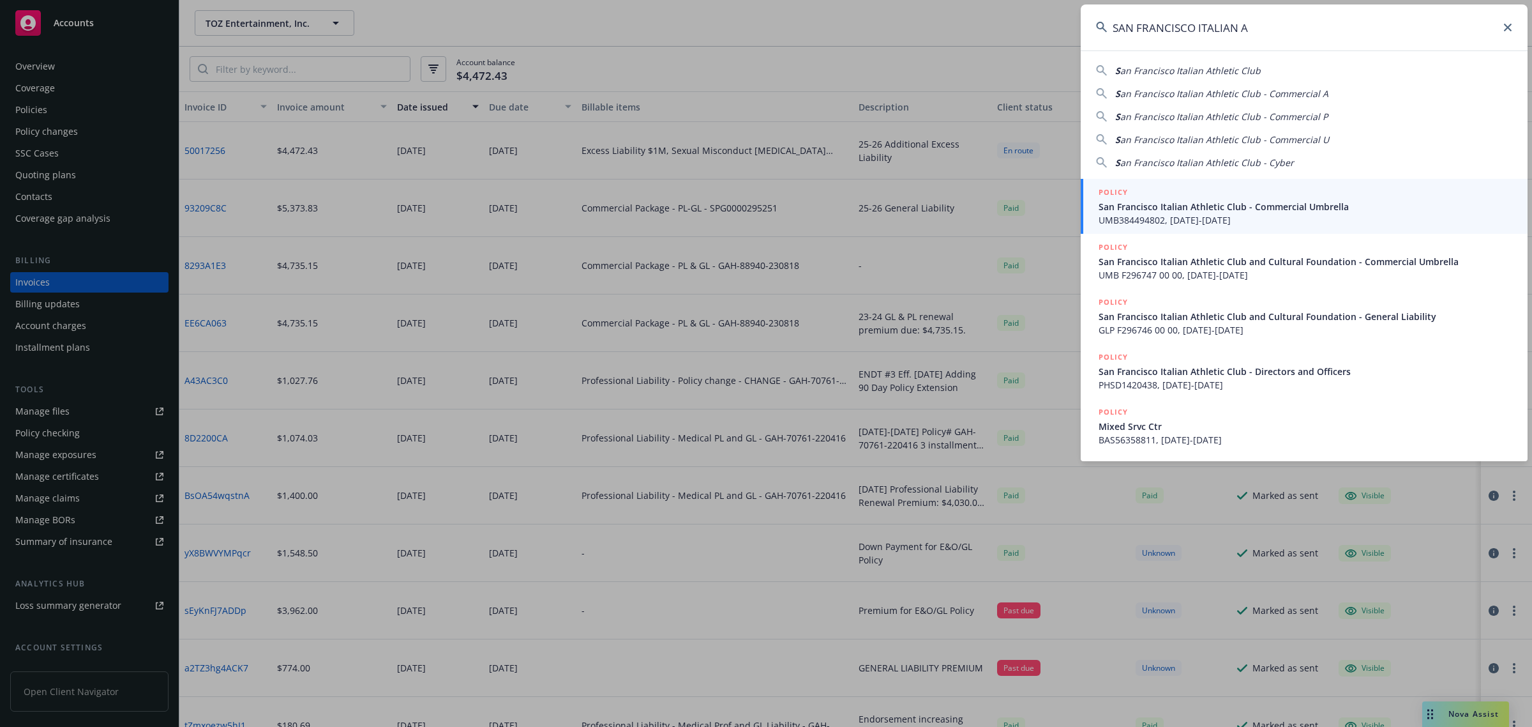
type input "SAN FRANCISCO ITALIAN A"
click at [1165, 212] on span "San Francisco Italian Athletic Club - Commercial Umbrella" at bounding box center [1306, 206] width 414 height 13
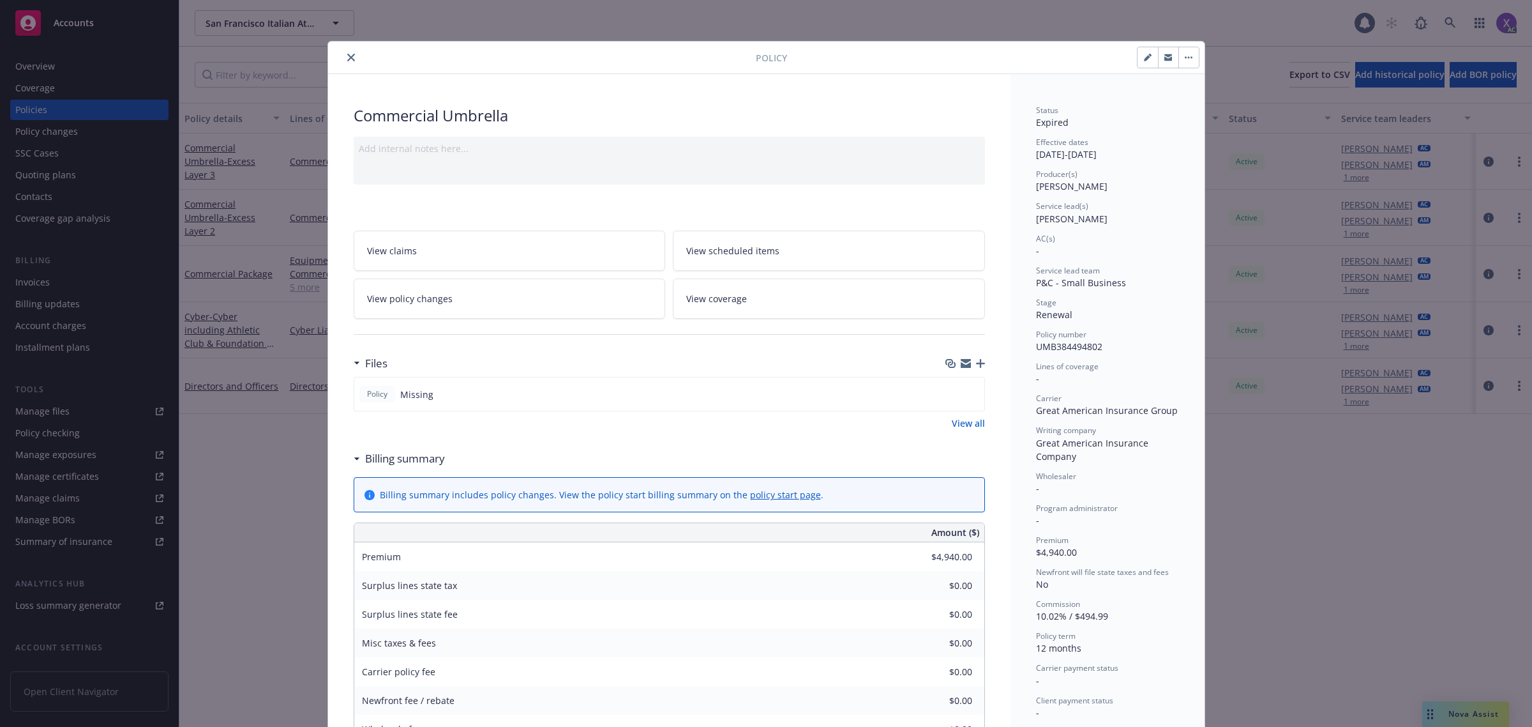
click at [347, 59] on icon "close" at bounding box center [351, 58] width 8 height 8
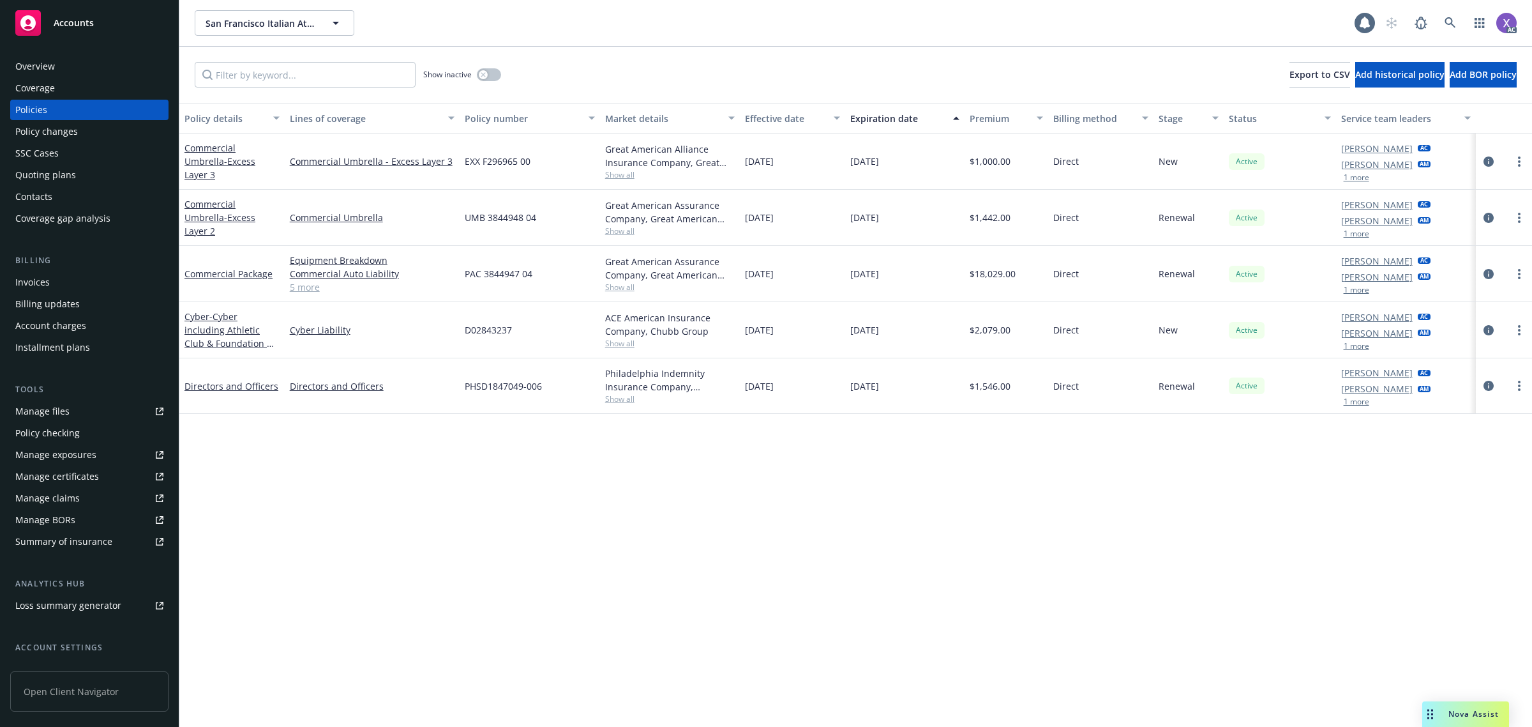
click at [42, 282] on div "Invoices" at bounding box center [32, 282] width 34 height 20
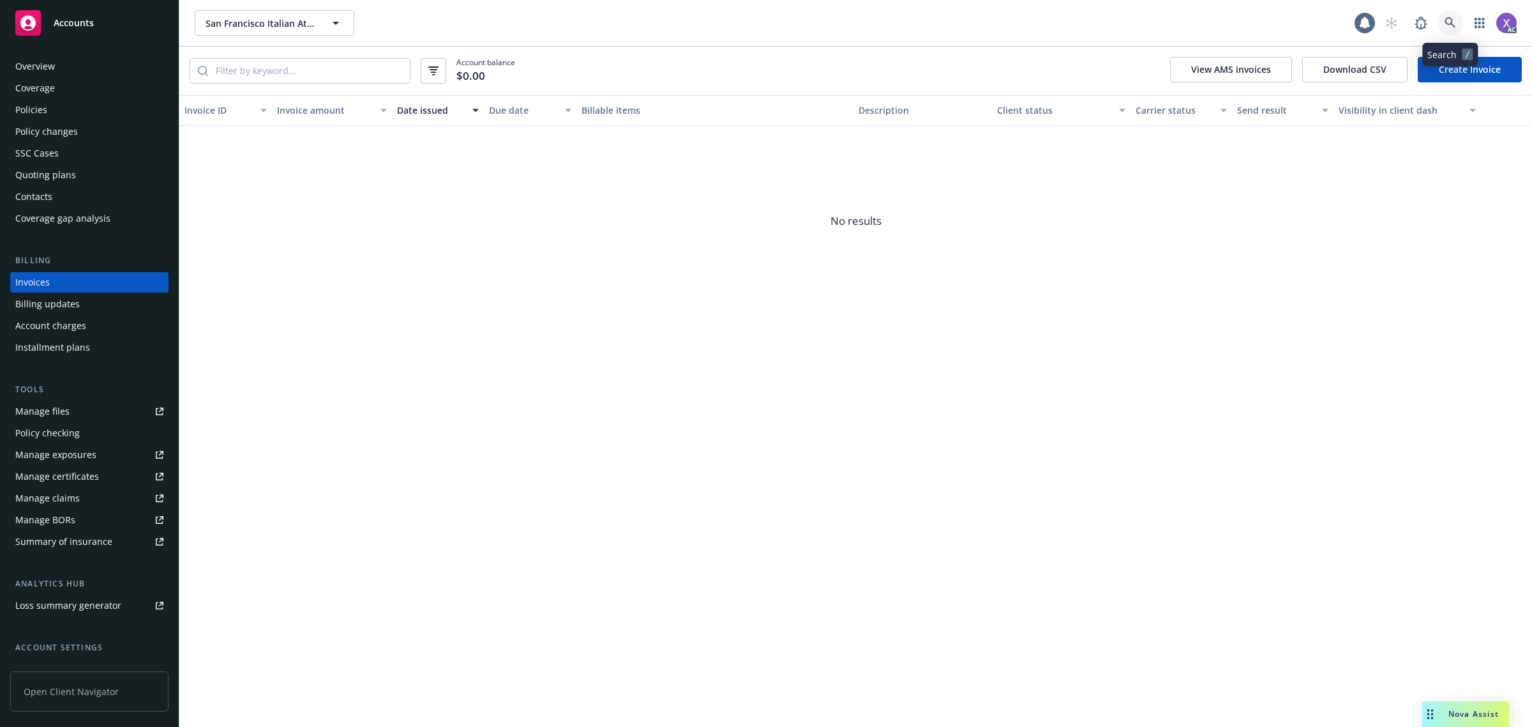
click at [1448, 18] on icon at bounding box center [1450, 22] width 11 height 11
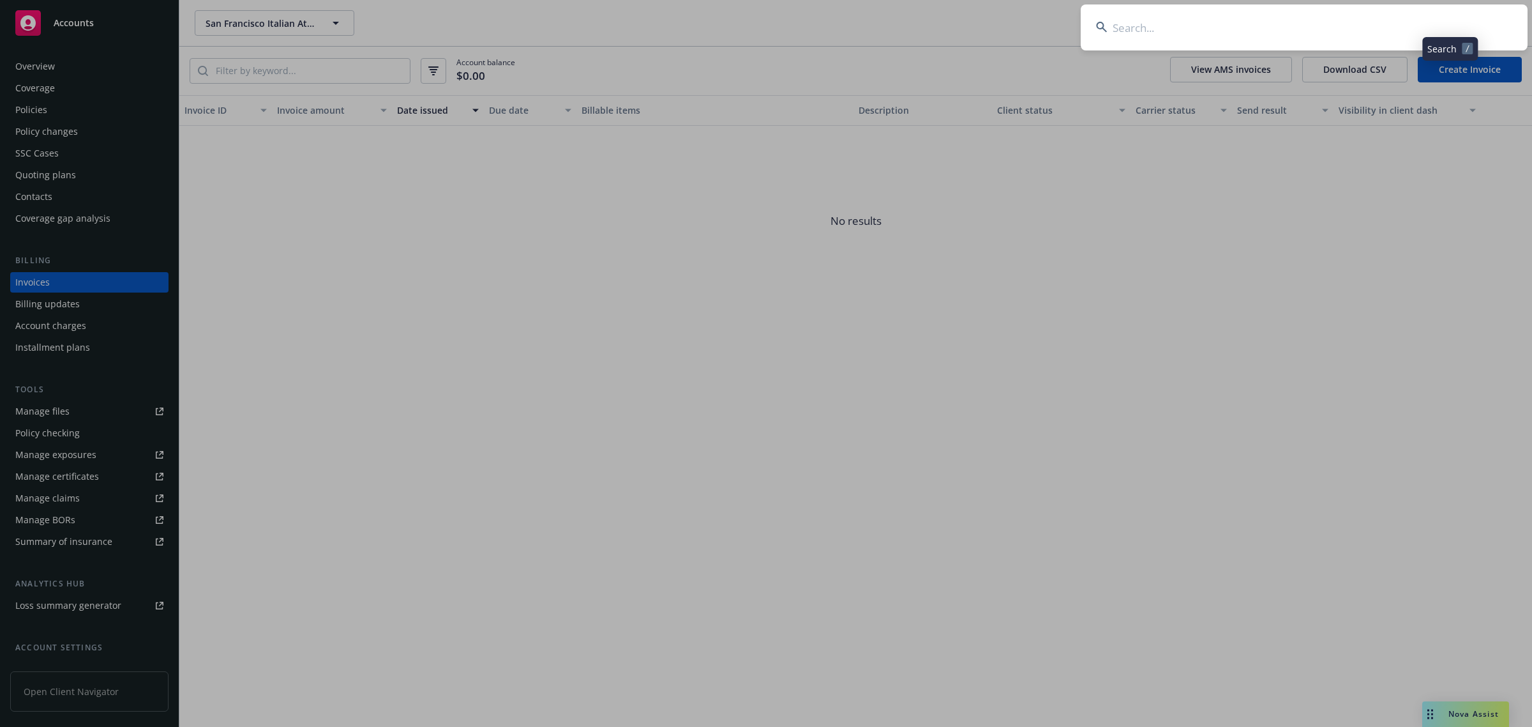
click at [1307, 26] on input at bounding box center [1304, 27] width 447 height 46
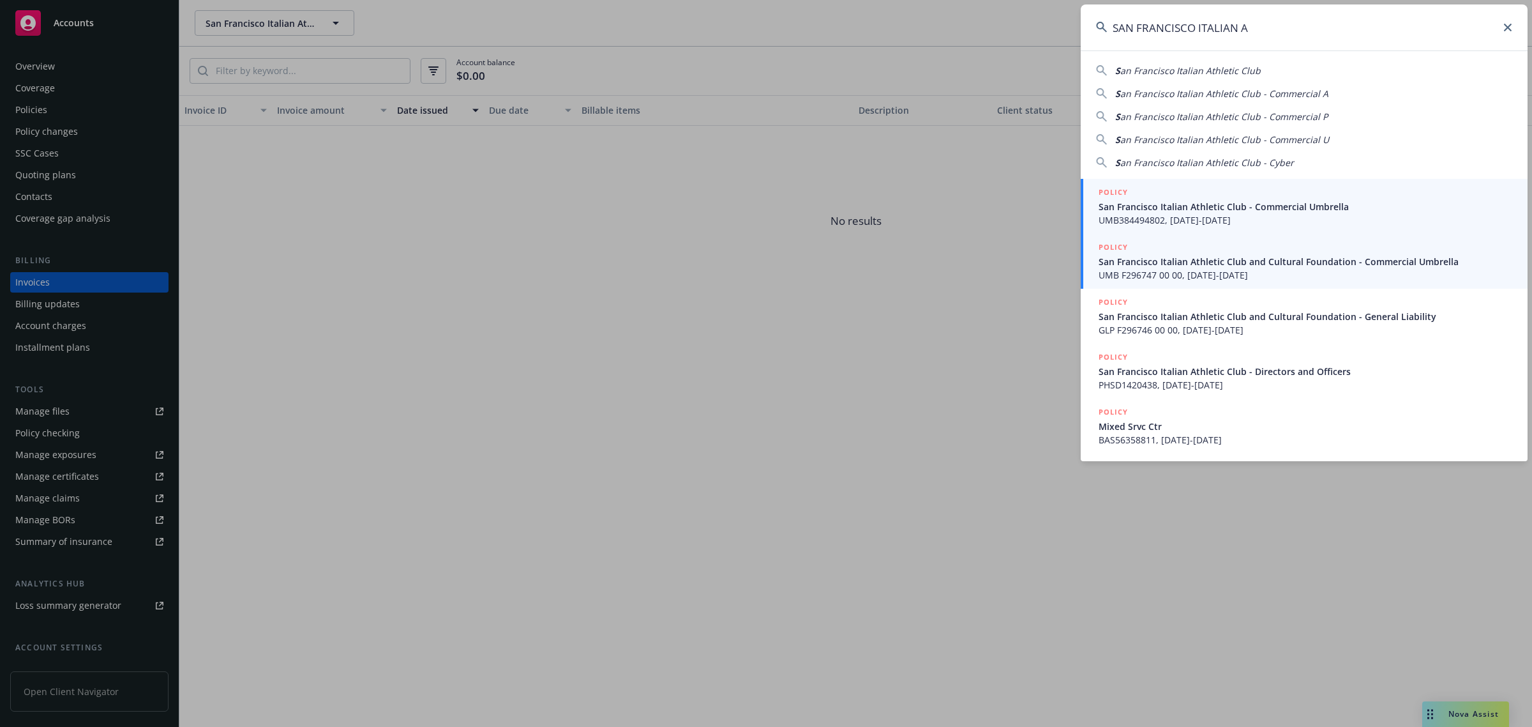
type input "SAN FRANCISCO ITALIAN A"
click at [1190, 270] on span "UMB F296747 00 00, [DATE]-[DATE]" at bounding box center [1306, 274] width 414 height 13
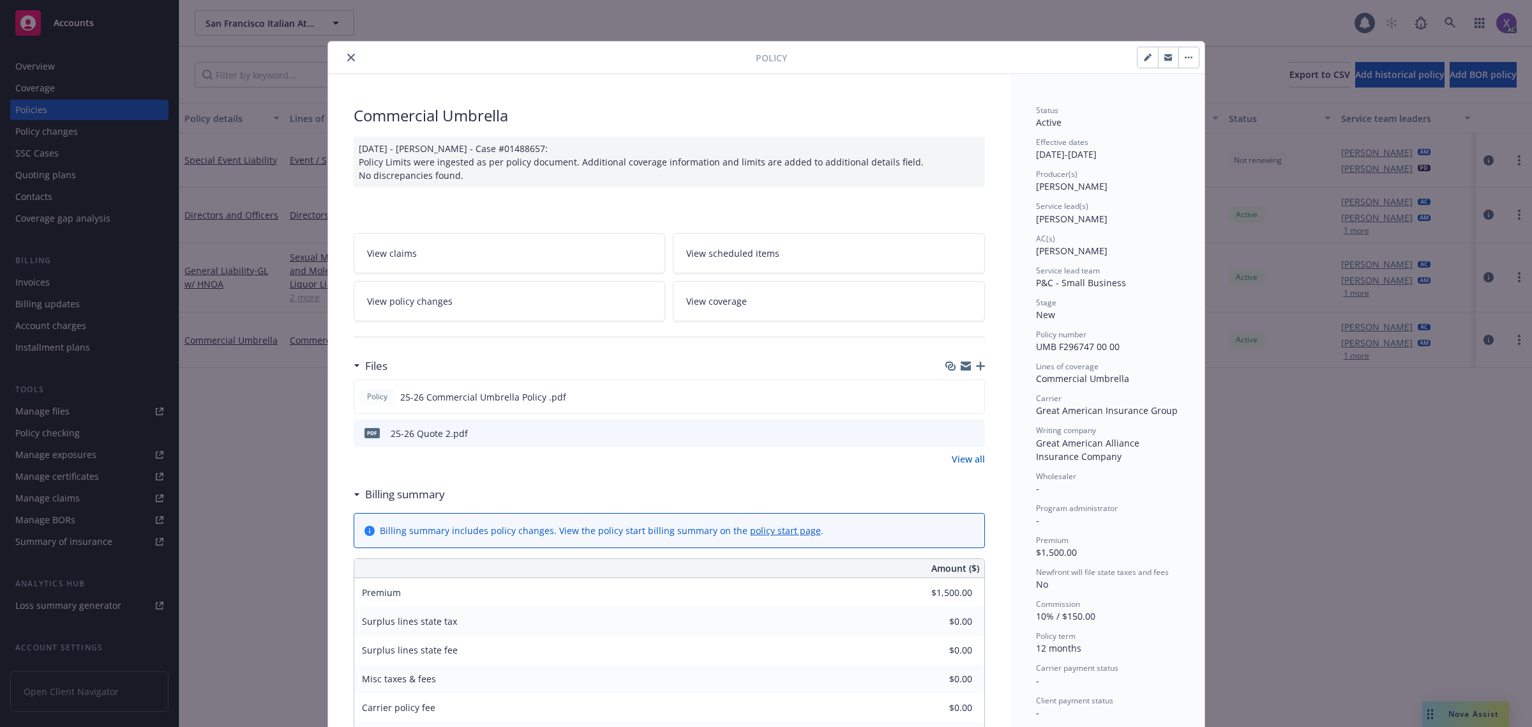
click at [349, 56] on icon "close" at bounding box center [351, 58] width 8 height 8
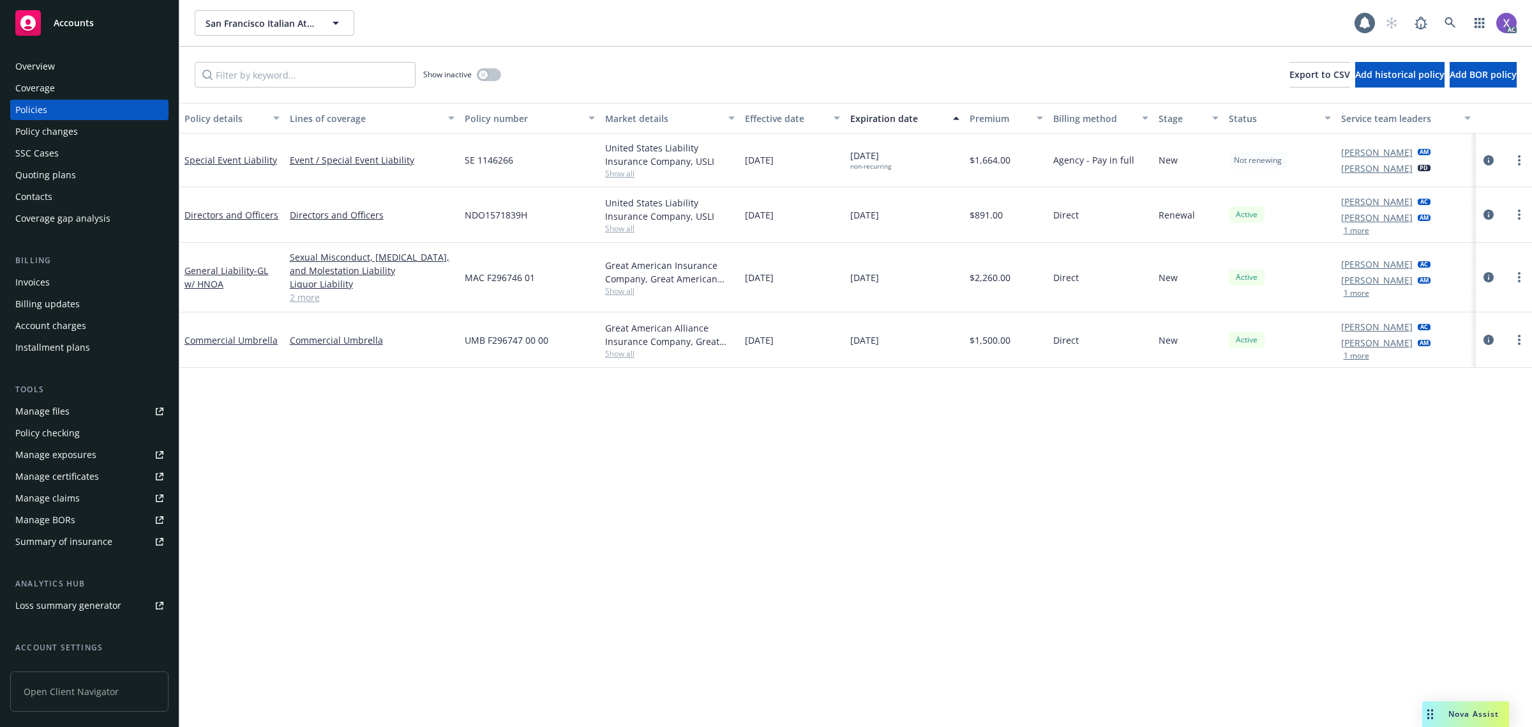
click at [34, 285] on div "Invoices" at bounding box center [32, 282] width 34 height 20
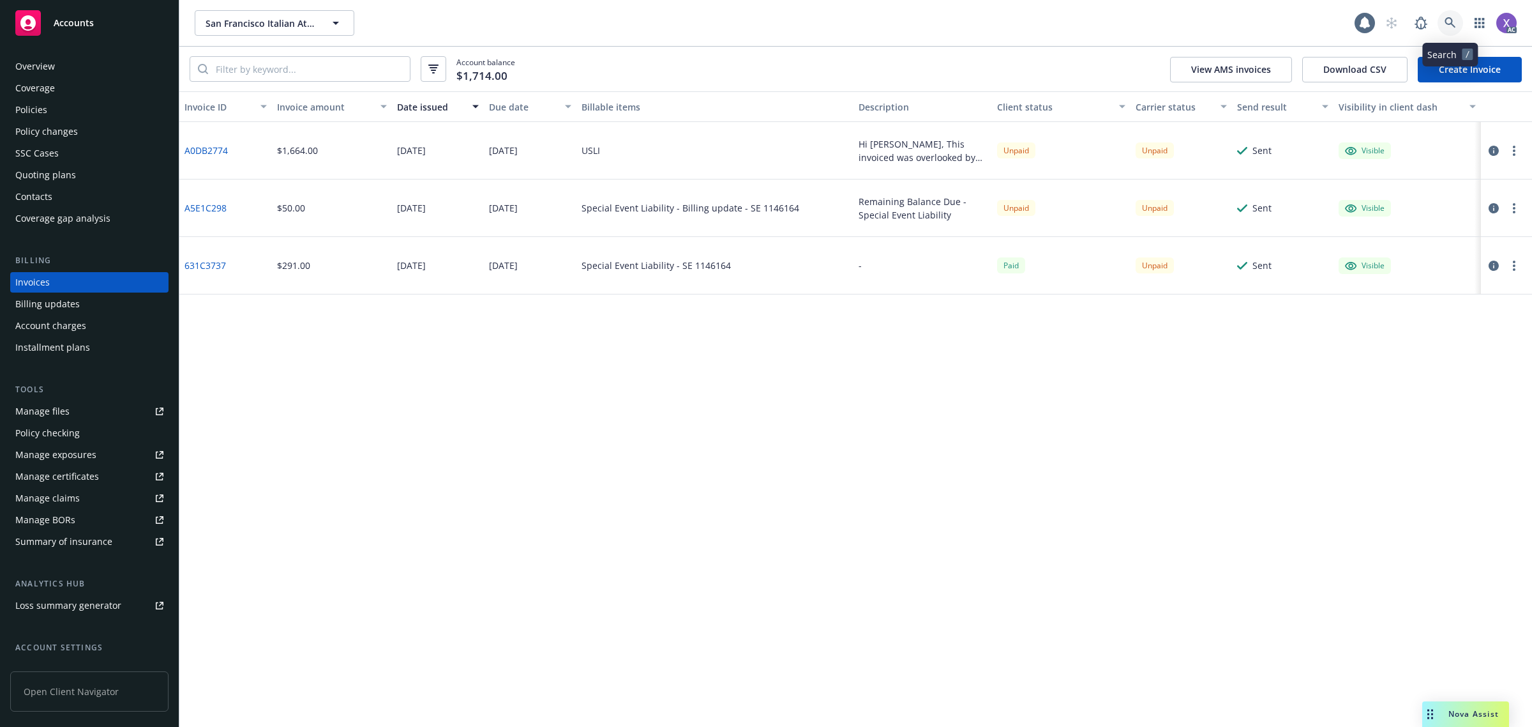
click at [1449, 24] on icon at bounding box center [1450, 22] width 11 height 11
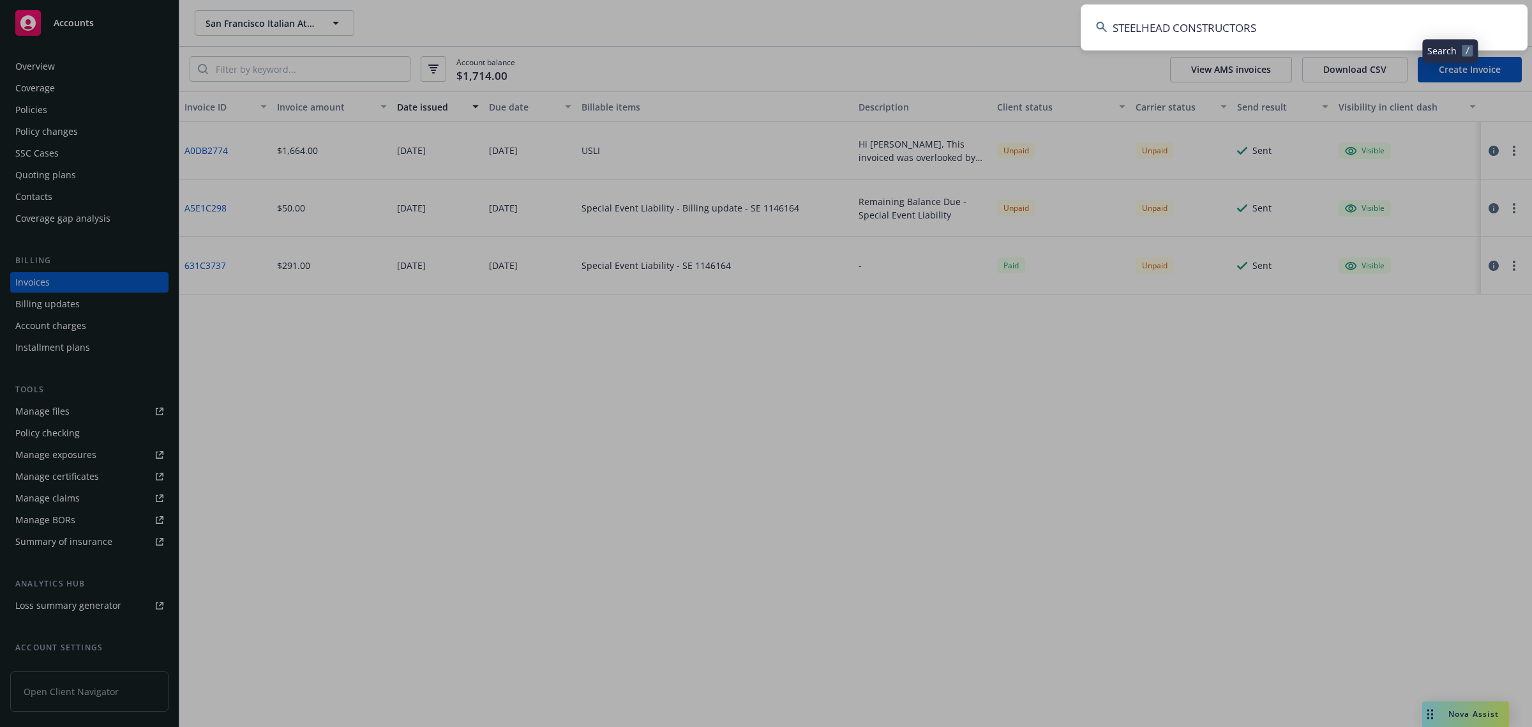
click at [1277, 34] on input "STEELHEAD CONSTRUCTORS" at bounding box center [1304, 27] width 447 height 46
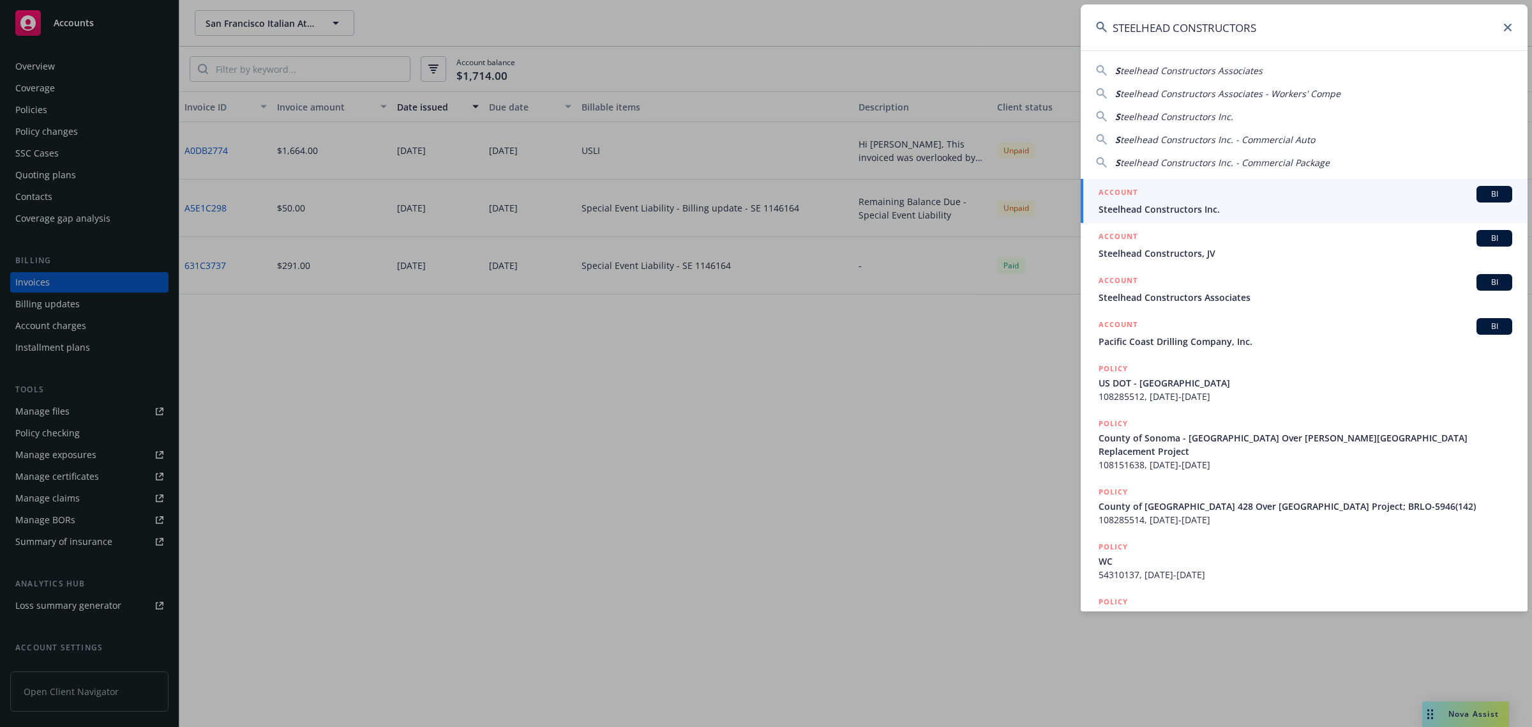
type input "STEELHEAD CONSTRUCTORS"
click at [1167, 209] on span "Steelhead Constructors Inc." at bounding box center [1306, 208] width 414 height 13
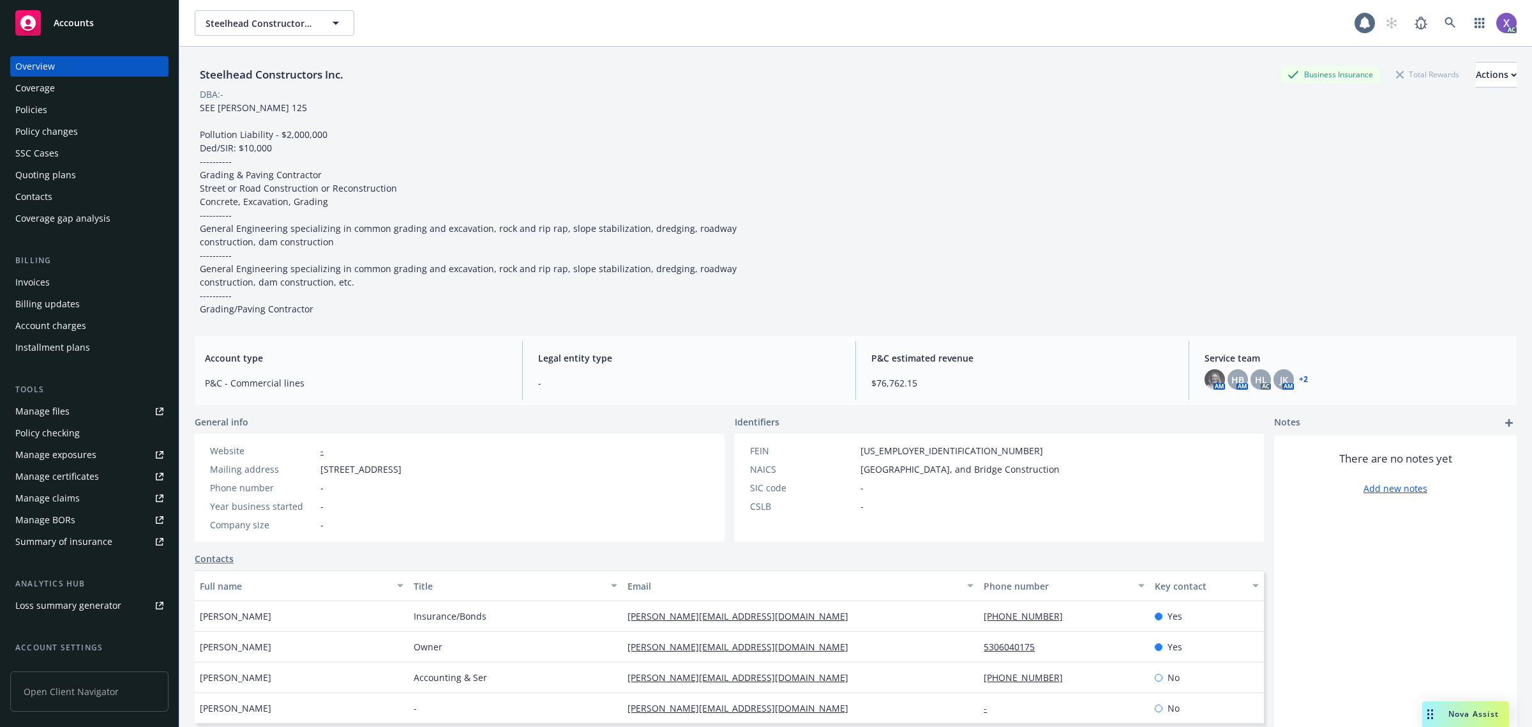
click at [36, 285] on div "Invoices" at bounding box center [32, 282] width 34 height 20
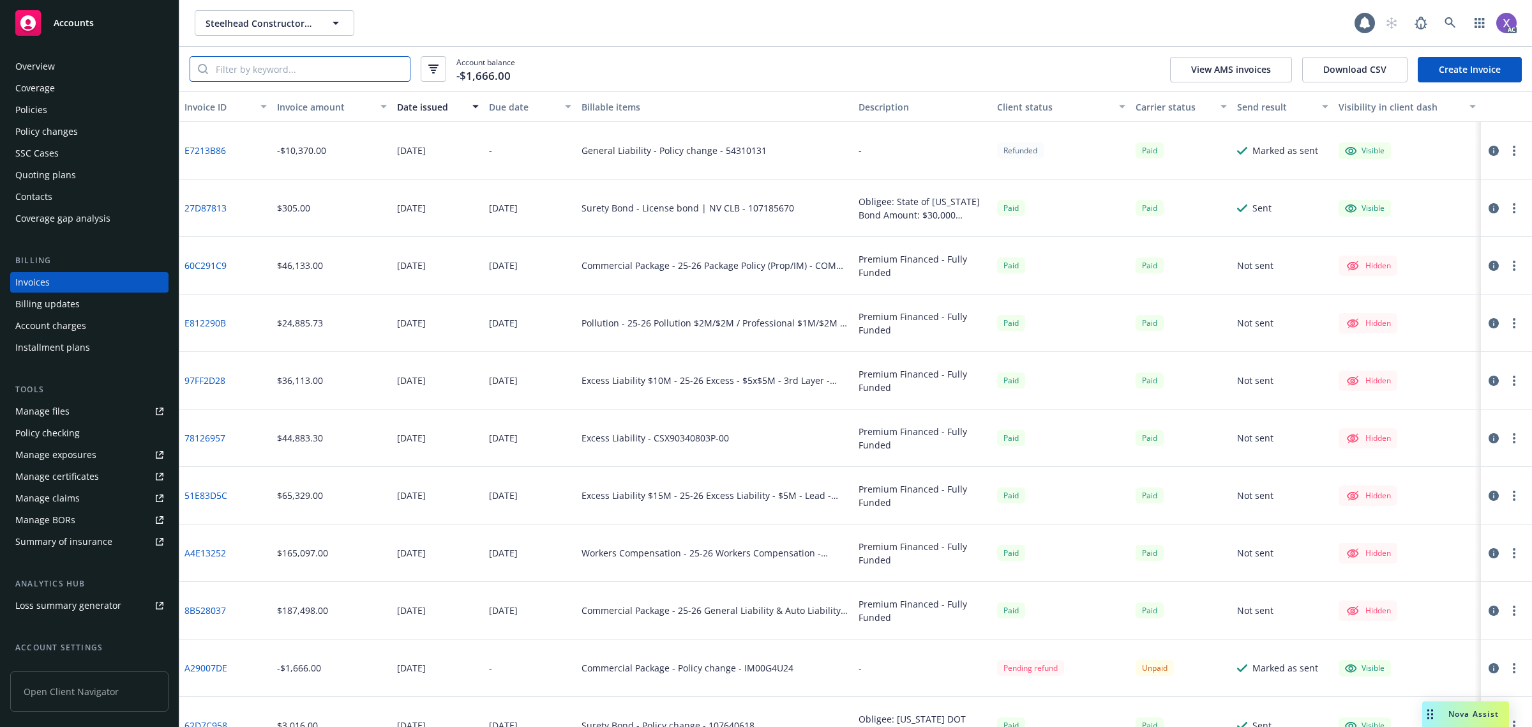
click at [255, 59] on input "search" at bounding box center [309, 69] width 202 height 24
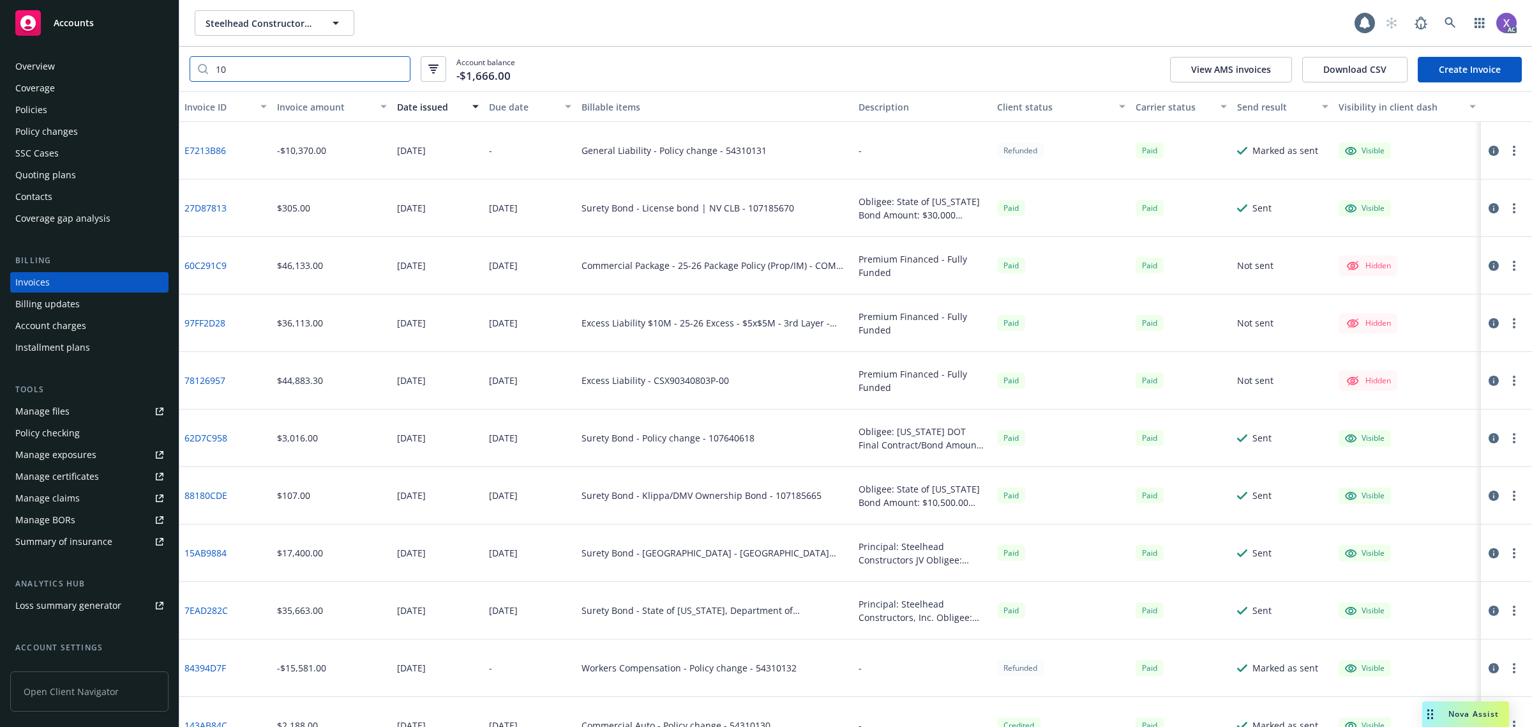
type input "10"
click at [43, 107] on div "Policies" at bounding box center [31, 110] width 32 height 20
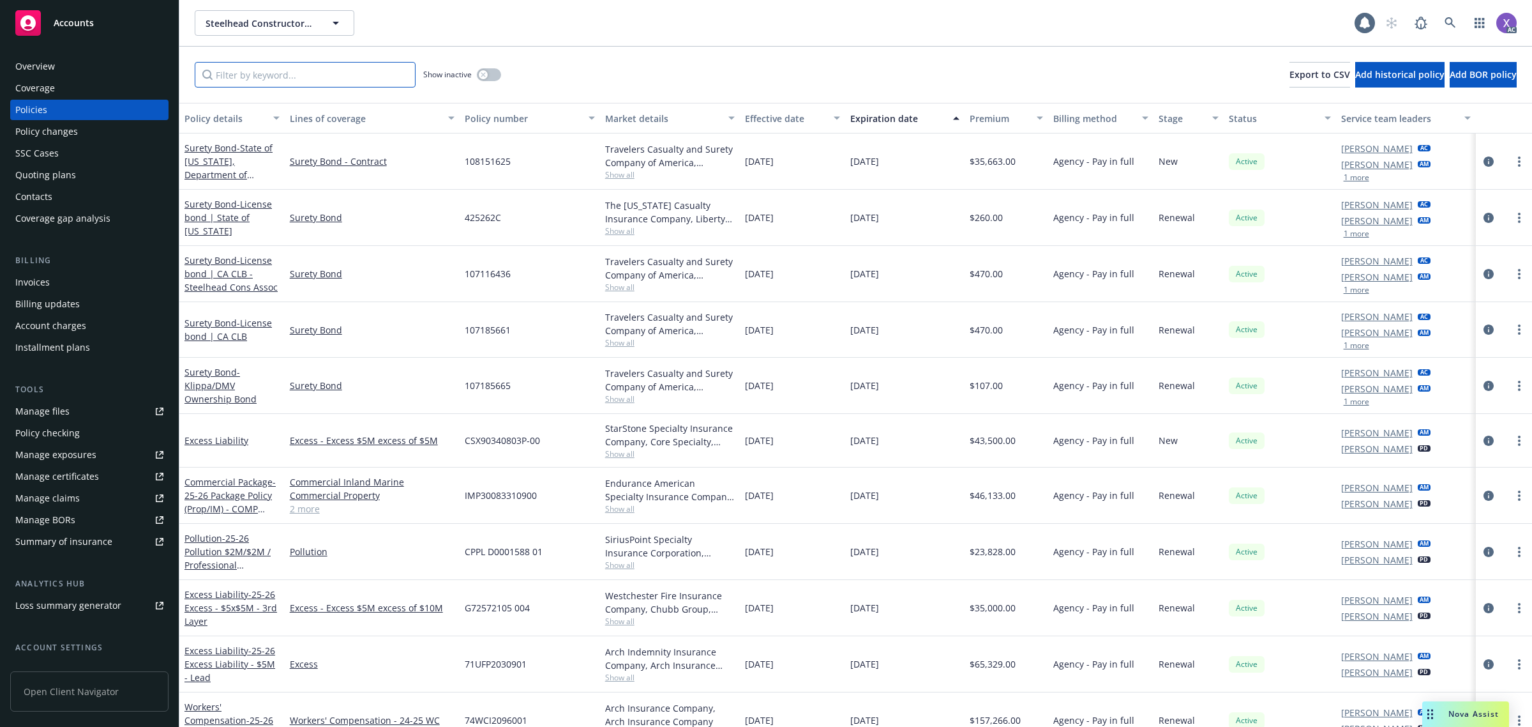
click at [291, 86] on input "Filter by keyword..." at bounding box center [305, 75] width 221 height 26
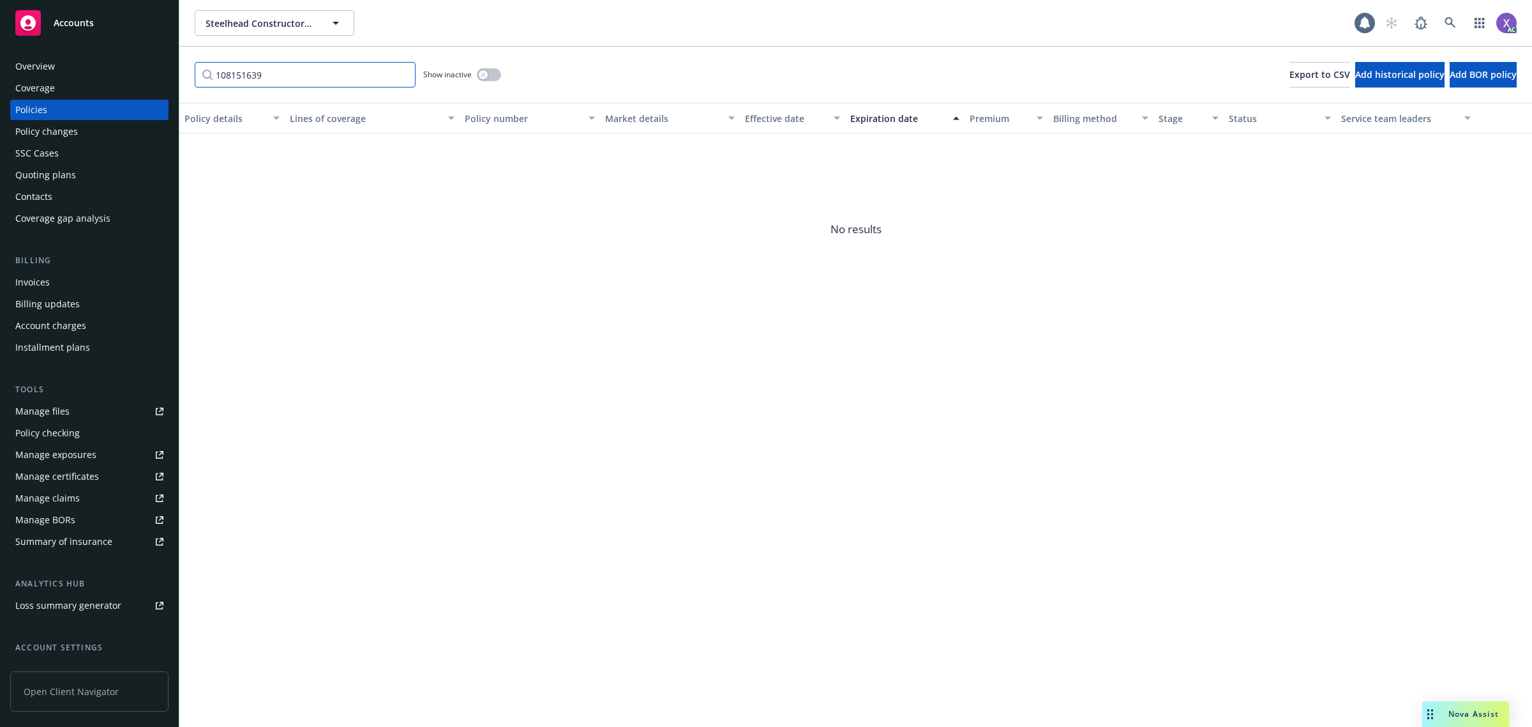
type input "108151639"
click at [500, 75] on button "button" at bounding box center [489, 74] width 24 height 13
click at [1442, 14] on link at bounding box center [1451, 23] width 26 height 26
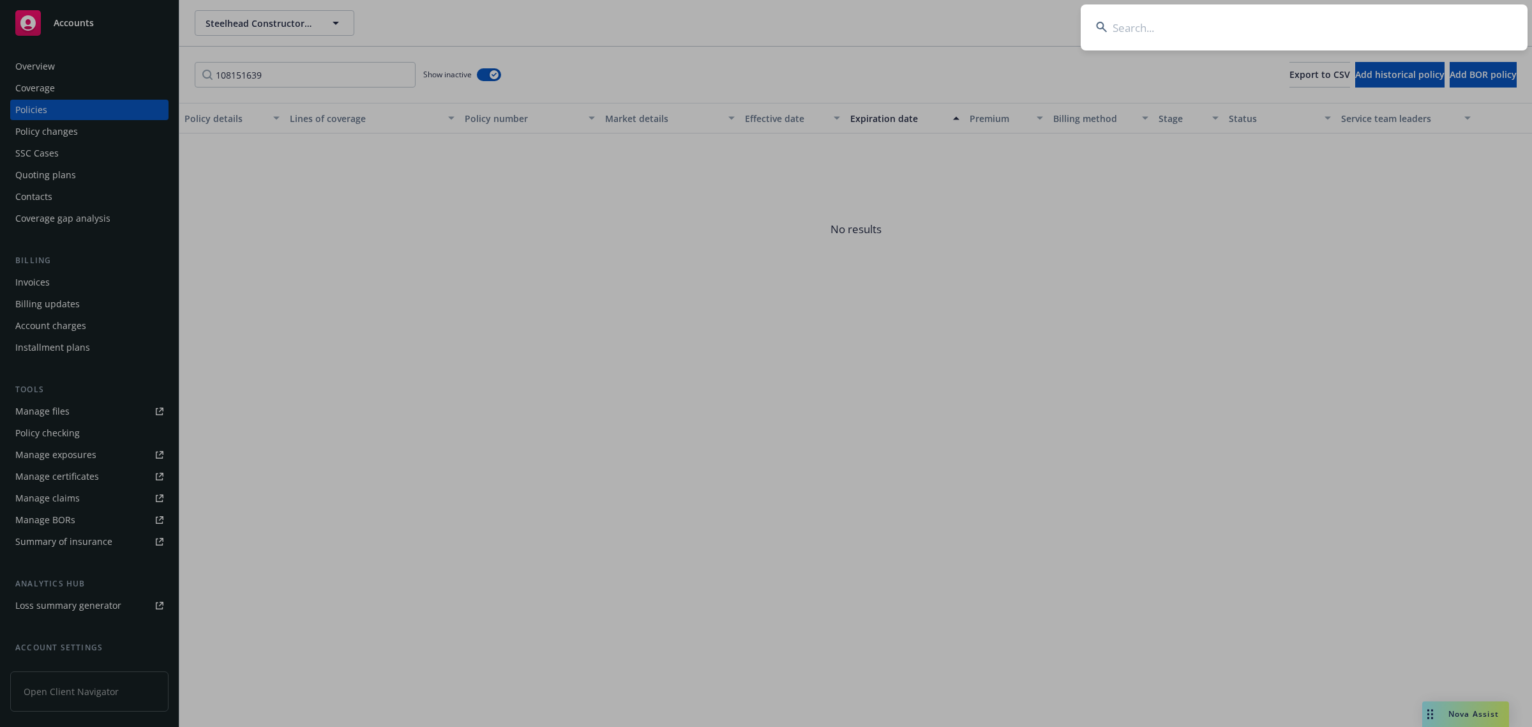
click at [1298, 36] on input at bounding box center [1304, 27] width 447 height 46
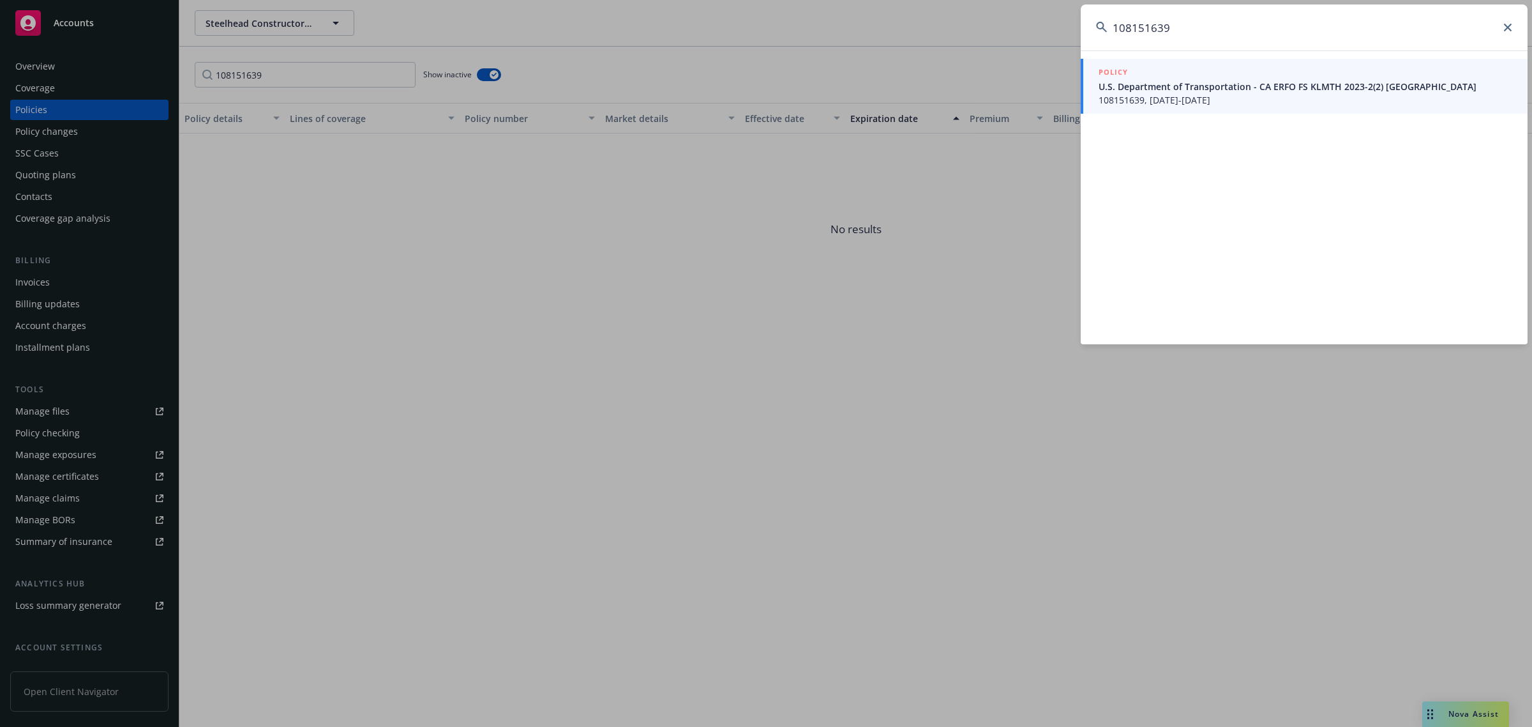
type input "108151639"
click at [1255, 91] on span "U.S. Department of Transportation - CA ERFO FS KLMTH 2023-2(2) [GEOGRAPHIC_DATA]" at bounding box center [1306, 86] width 414 height 13
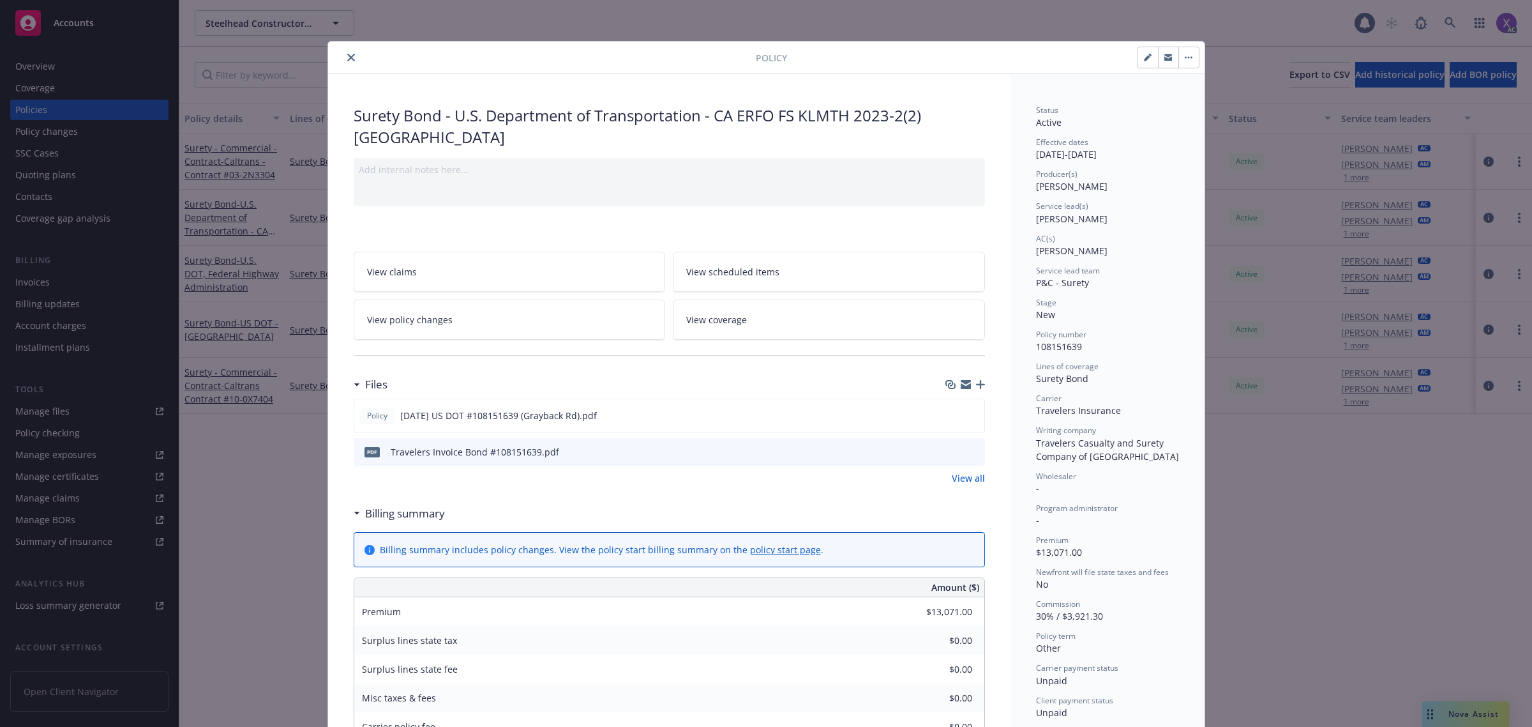
click at [347, 55] on icon "close" at bounding box center [351, 58] width 8 height 8
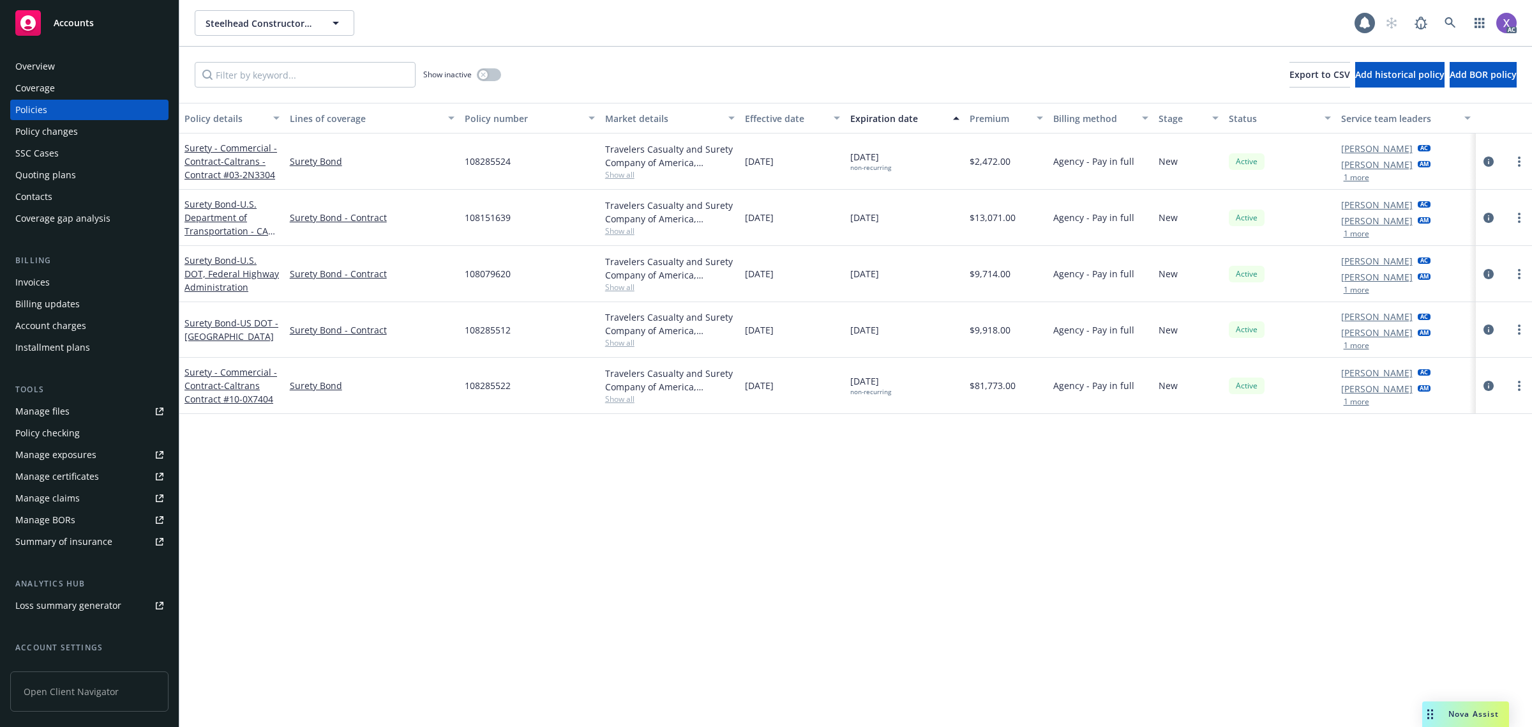
click at [42, 288] on div "Invoices" at bounding box center [32, 282] width 34 height 20
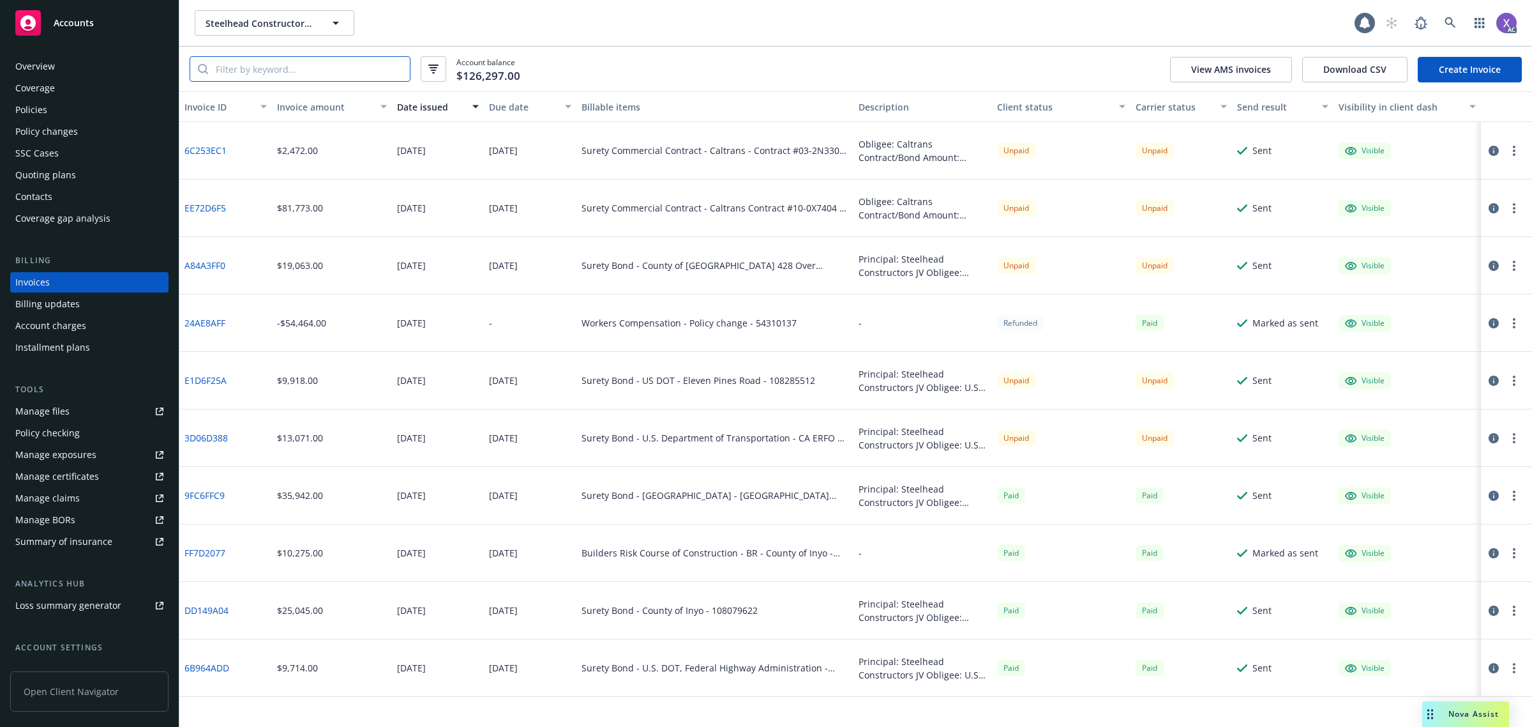
click at [273, 71] on input "search" at bounding box center [309, 69] width 202 height 24
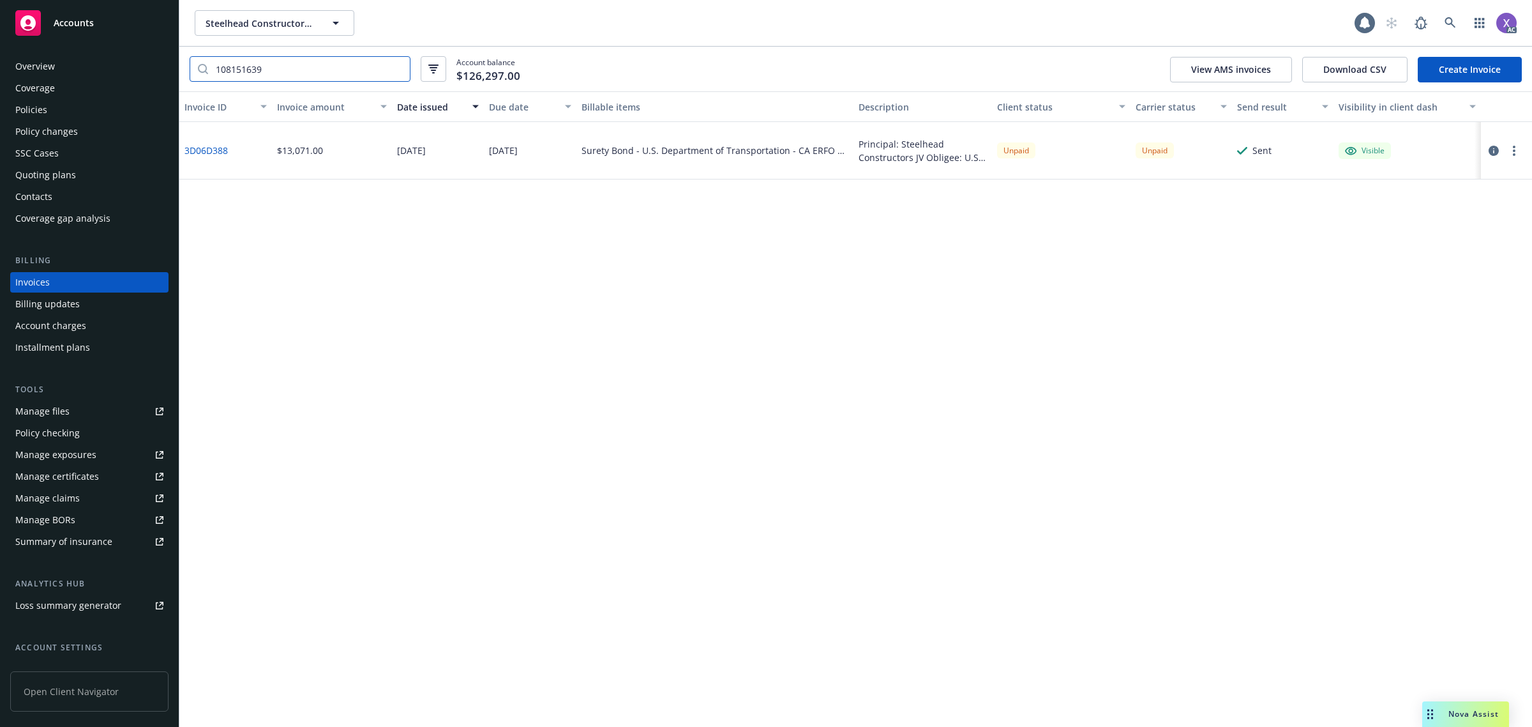
type input "108151639"
